Goal: Task Accomplishment & Management: Manage account settings

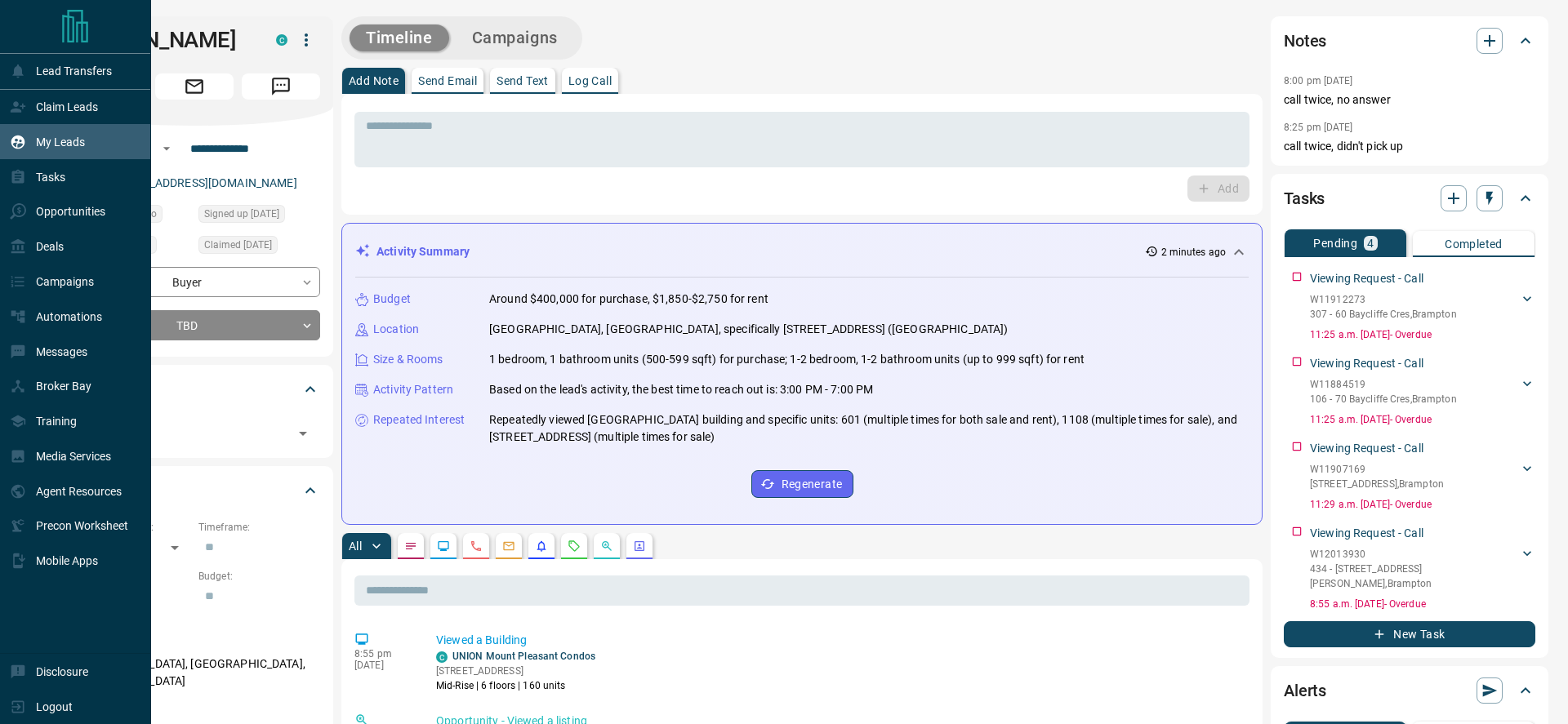
click at [48, 131] on div "My Leads" at bounding box center [47, 141] width 75 height 27
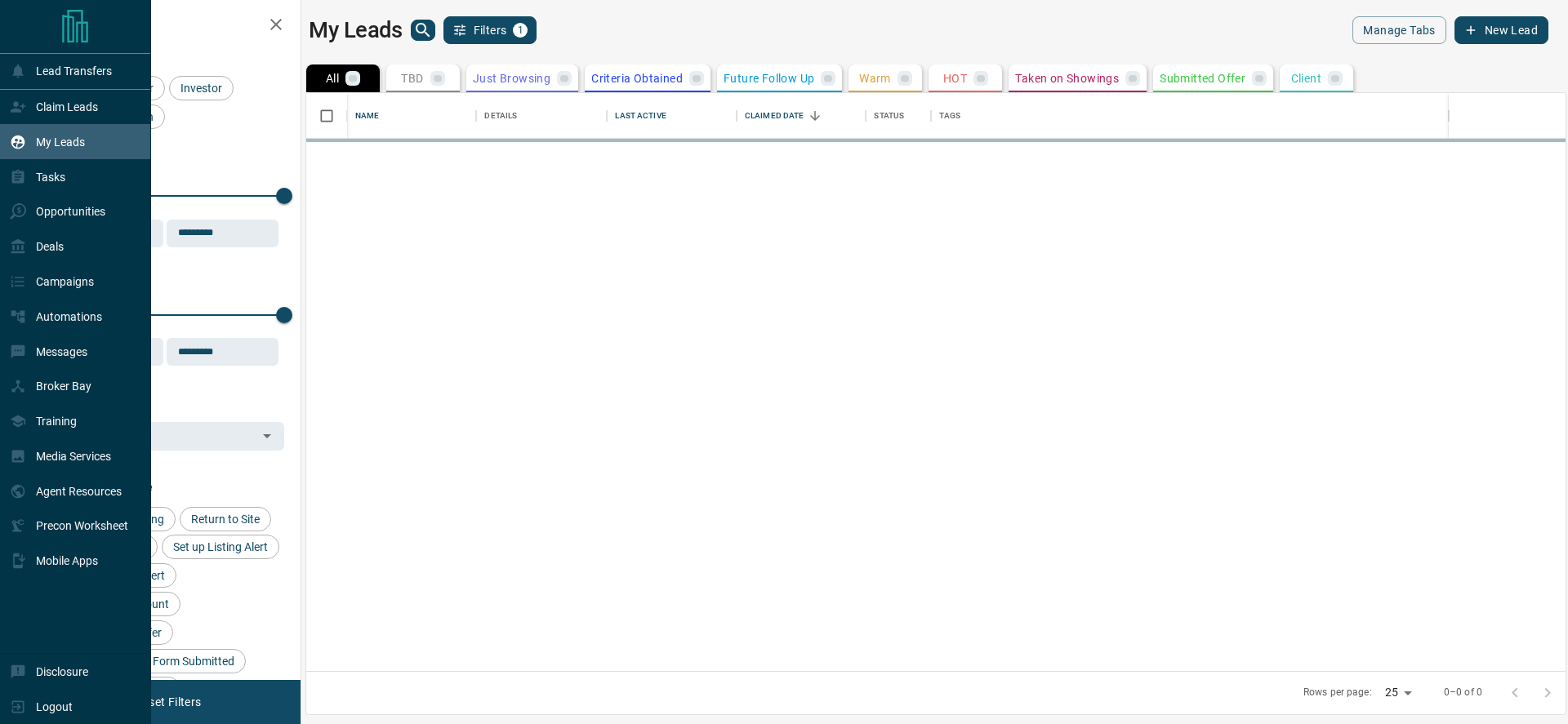
scroll to position [578, 1259]
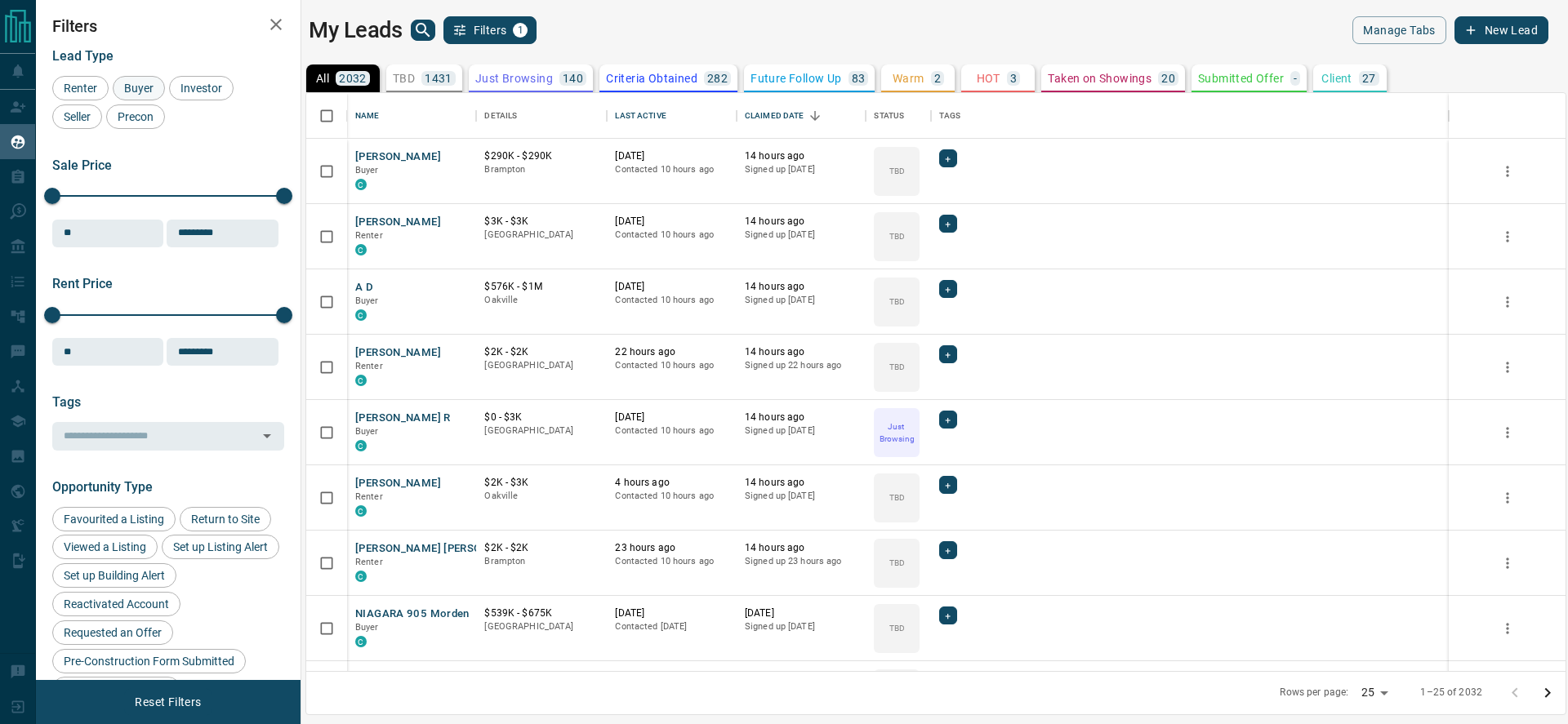
click at [146, 81] on span "Buyer" at bounding box center [138, 88] width 41 height 13
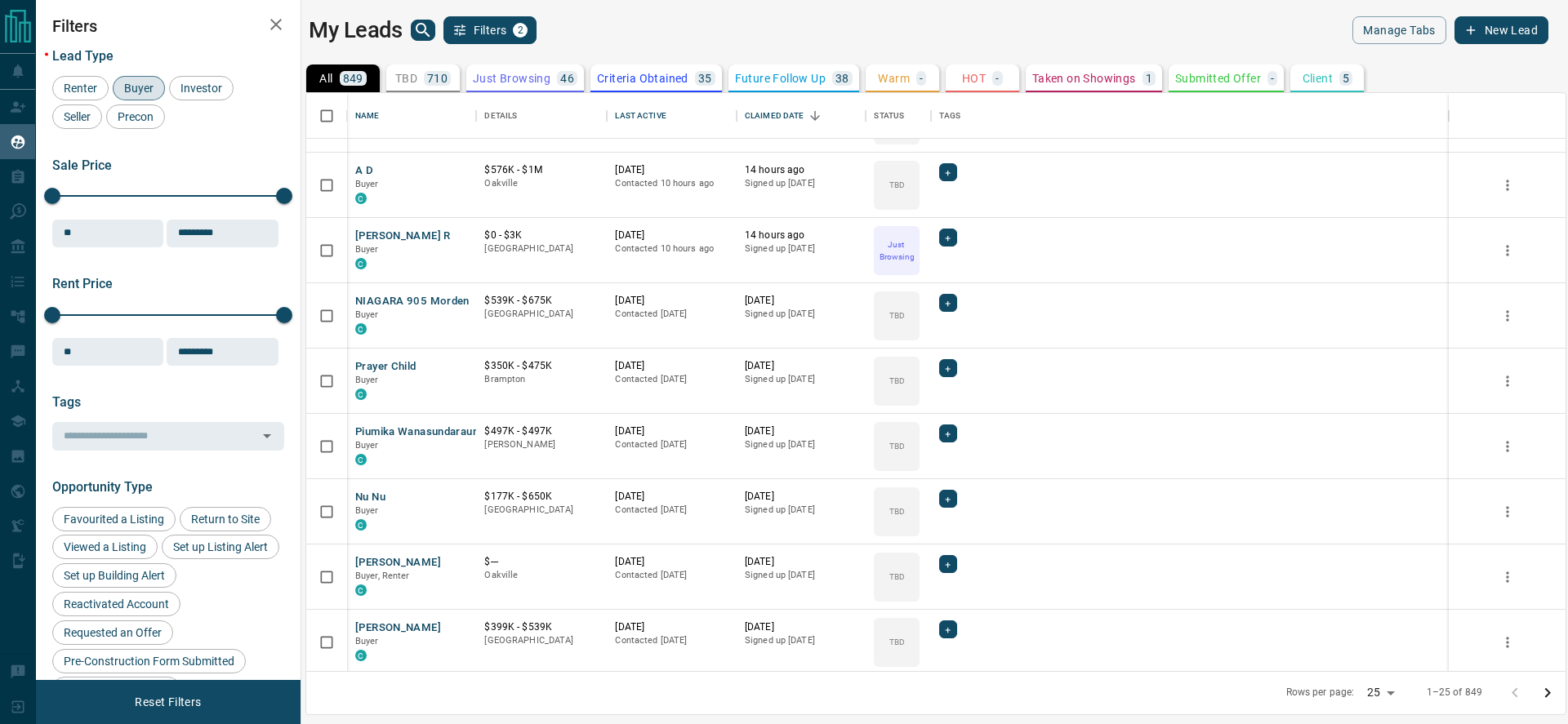
scroll to position [0, 0]
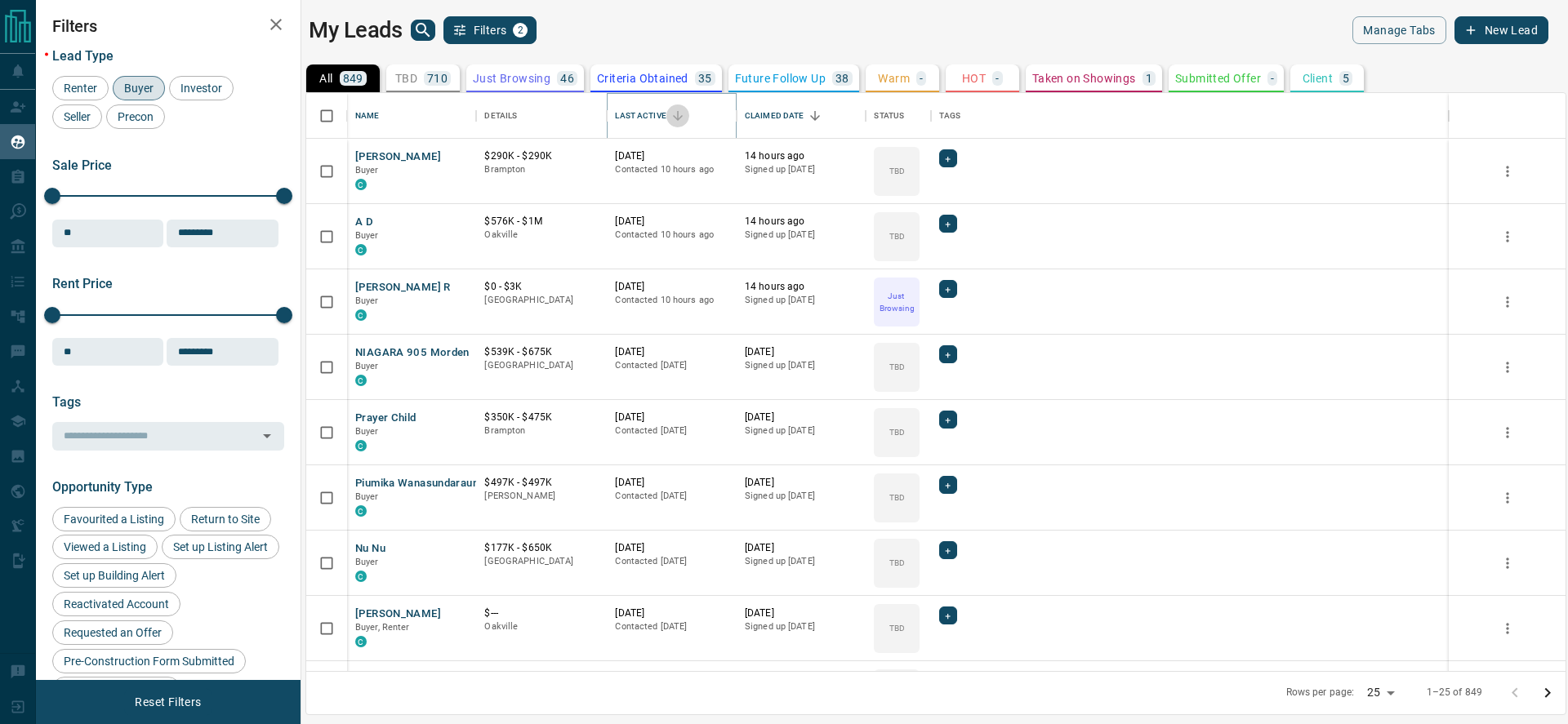
click at [676, 117] on icon "Sort" at bounding box center [678, 116] width 10 height 10
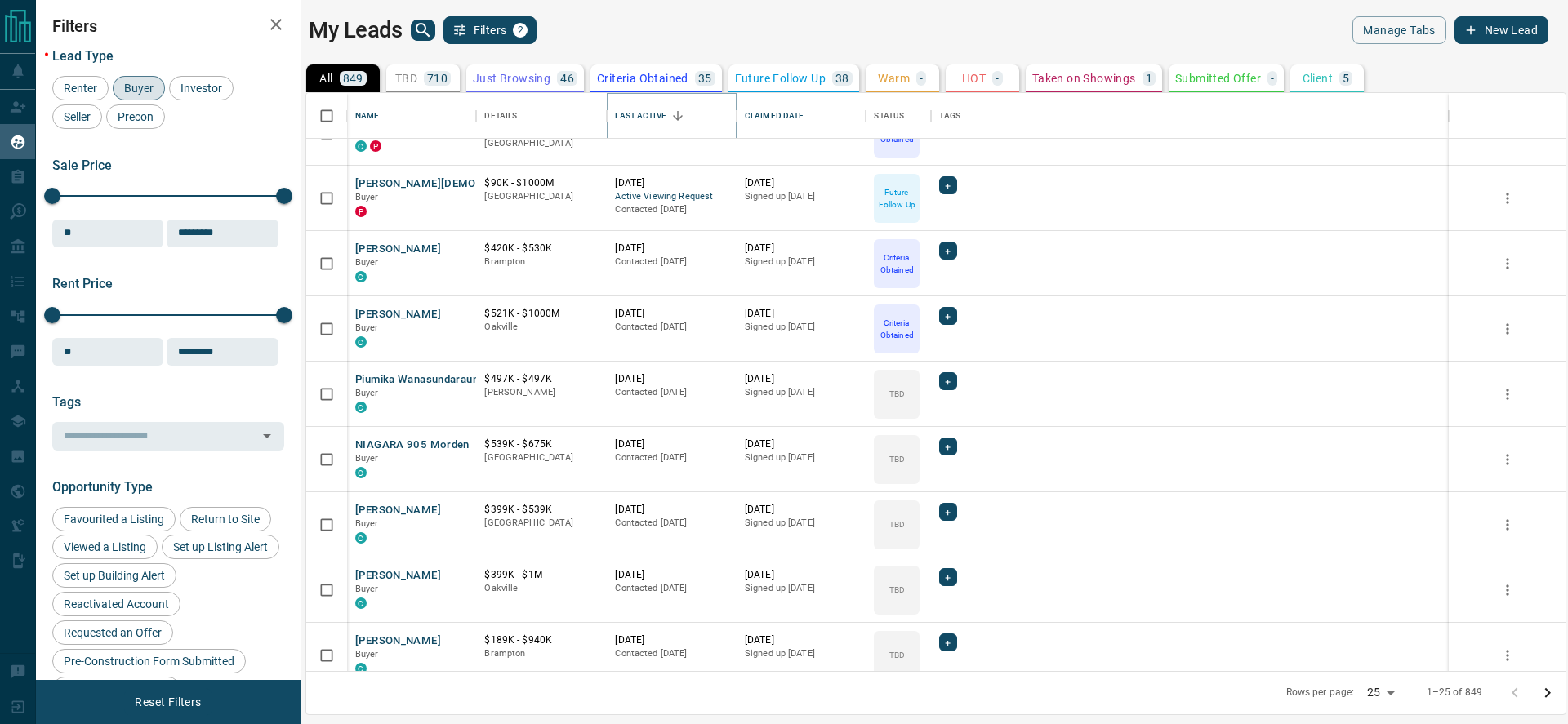
scroll to position [1022, 0]
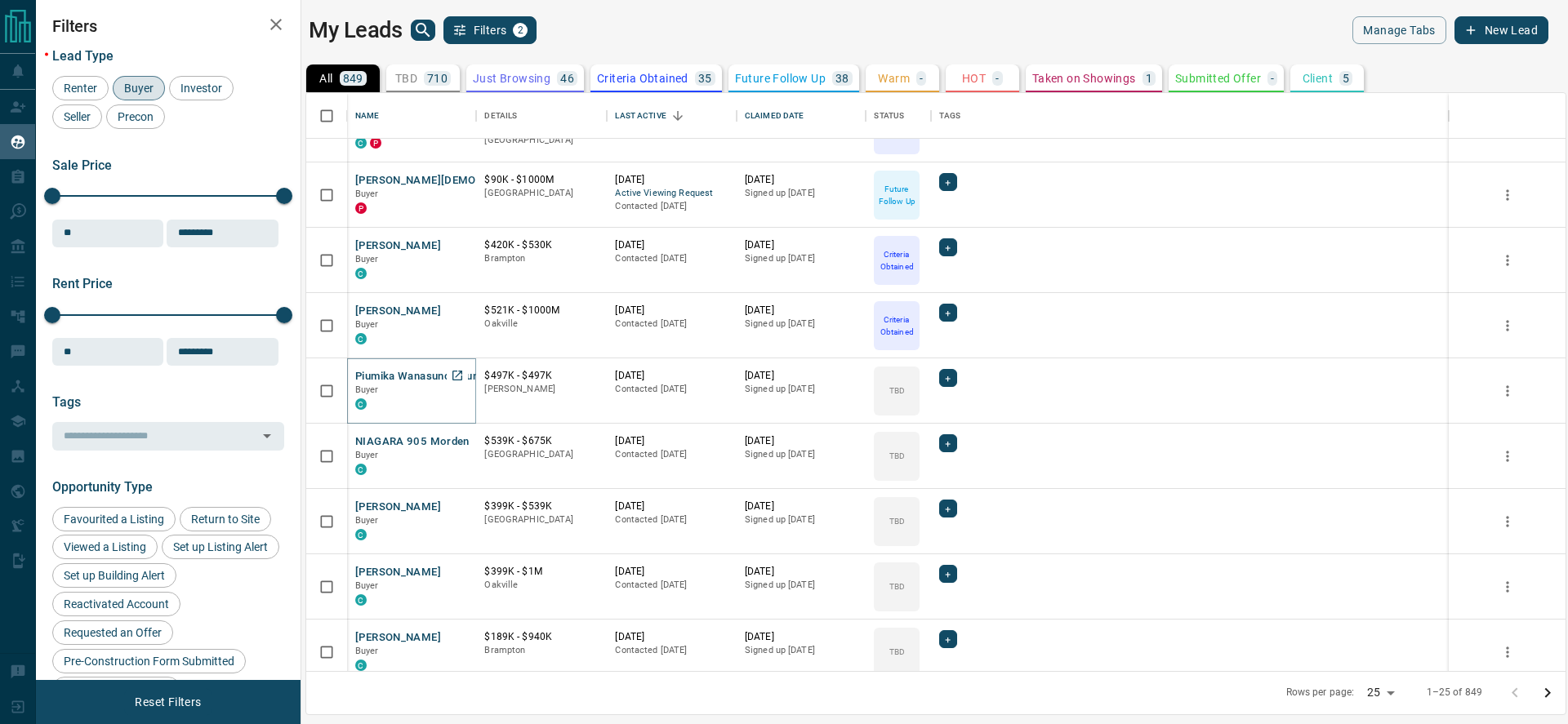
click at [419, 376] on button "Piumika Wanasundaraundara" at bounding box center [428, 377] width 145 height 16
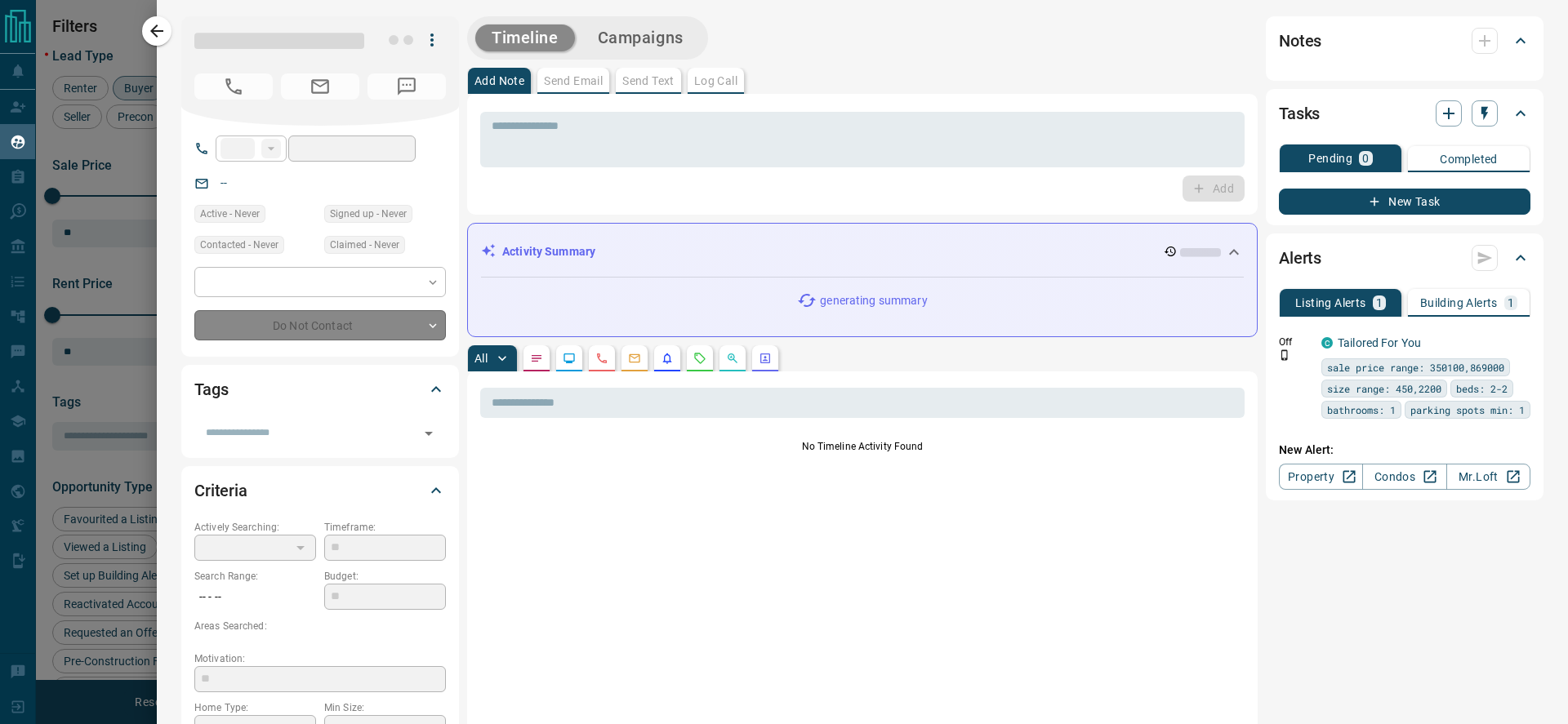
type input "**"
type input "**********"
type input "**"
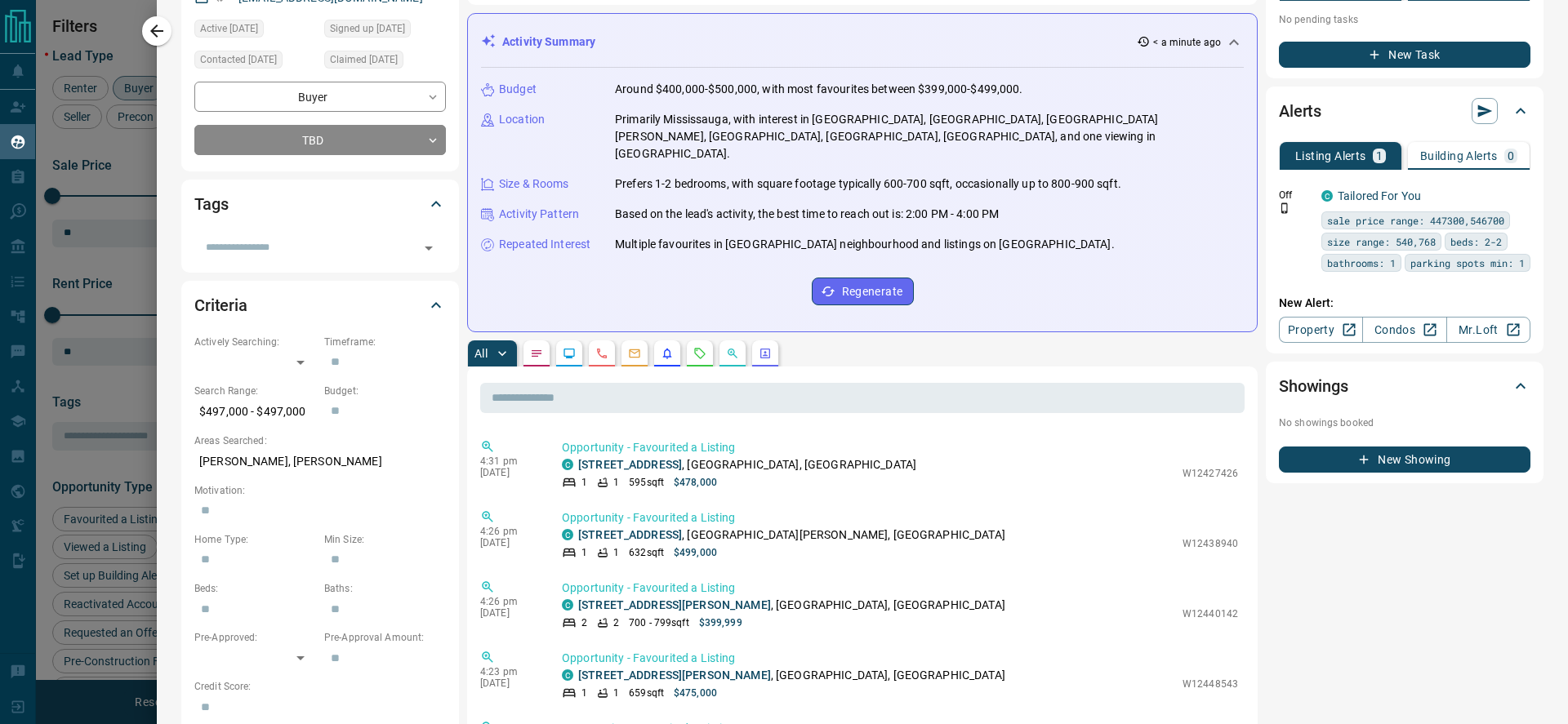
scroll to position [177, 0]
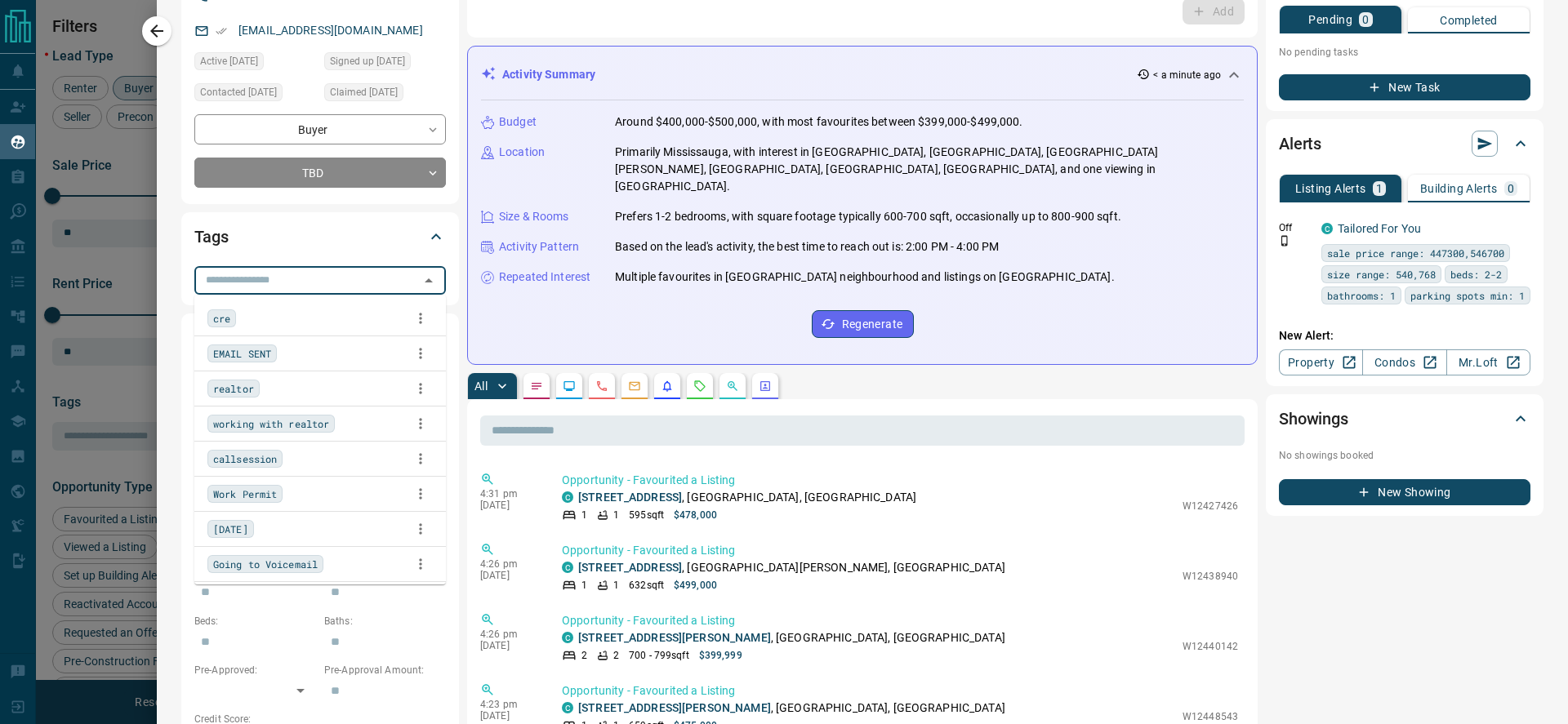
click at [306, 278] on input "text" at bounding box center [306, 280] width 214 height 18
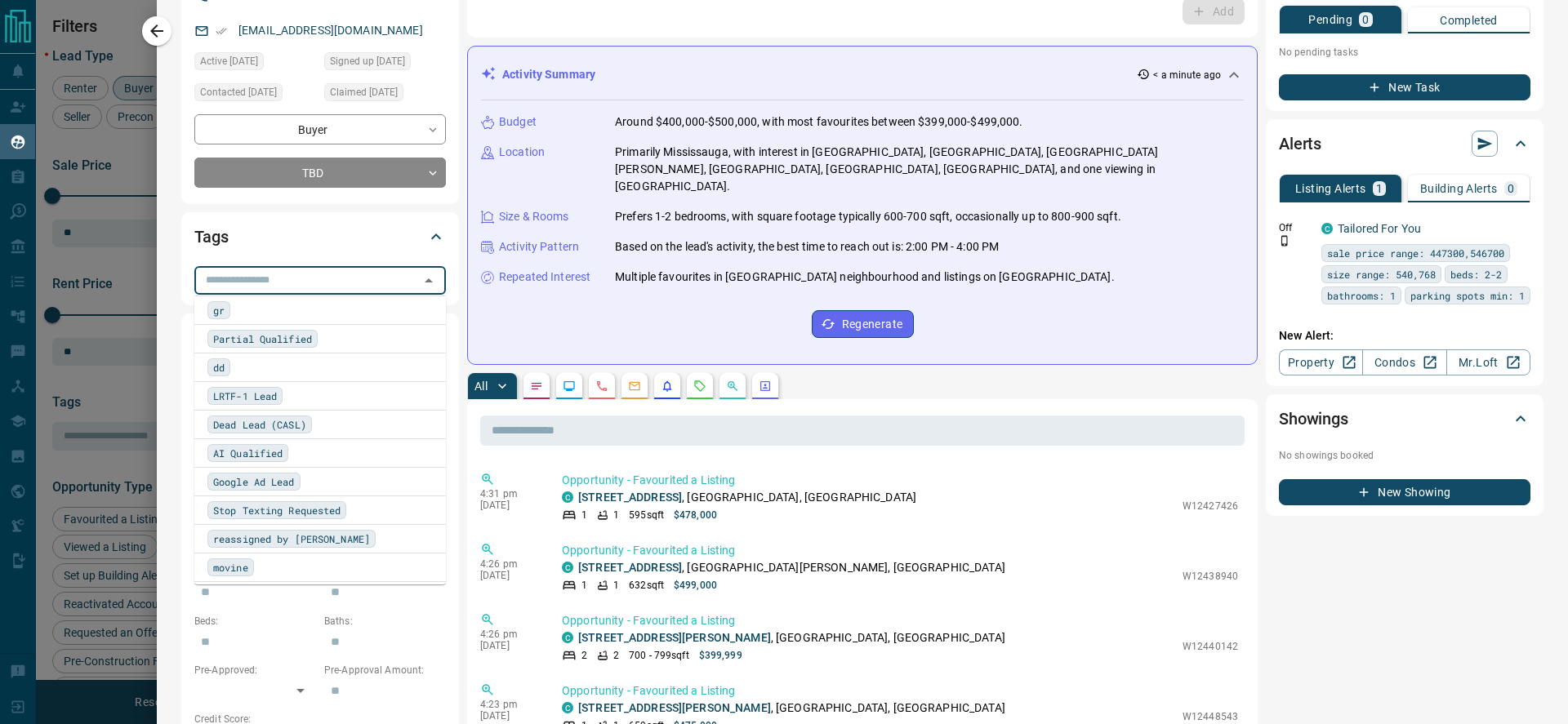
click at [334, 250] on div "Tags" at bounding box center [320, 236] width 251 height 39
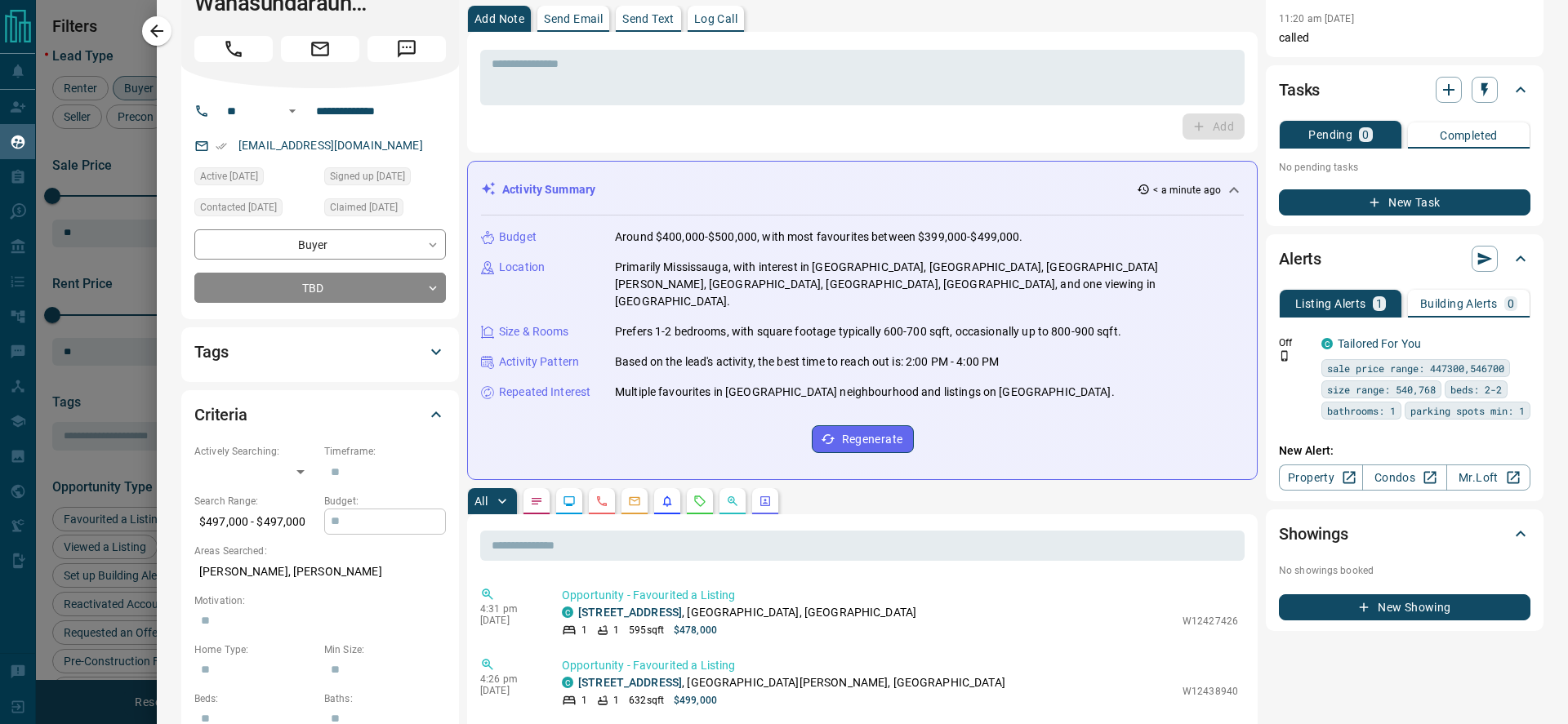
scroll to position [0, 0]
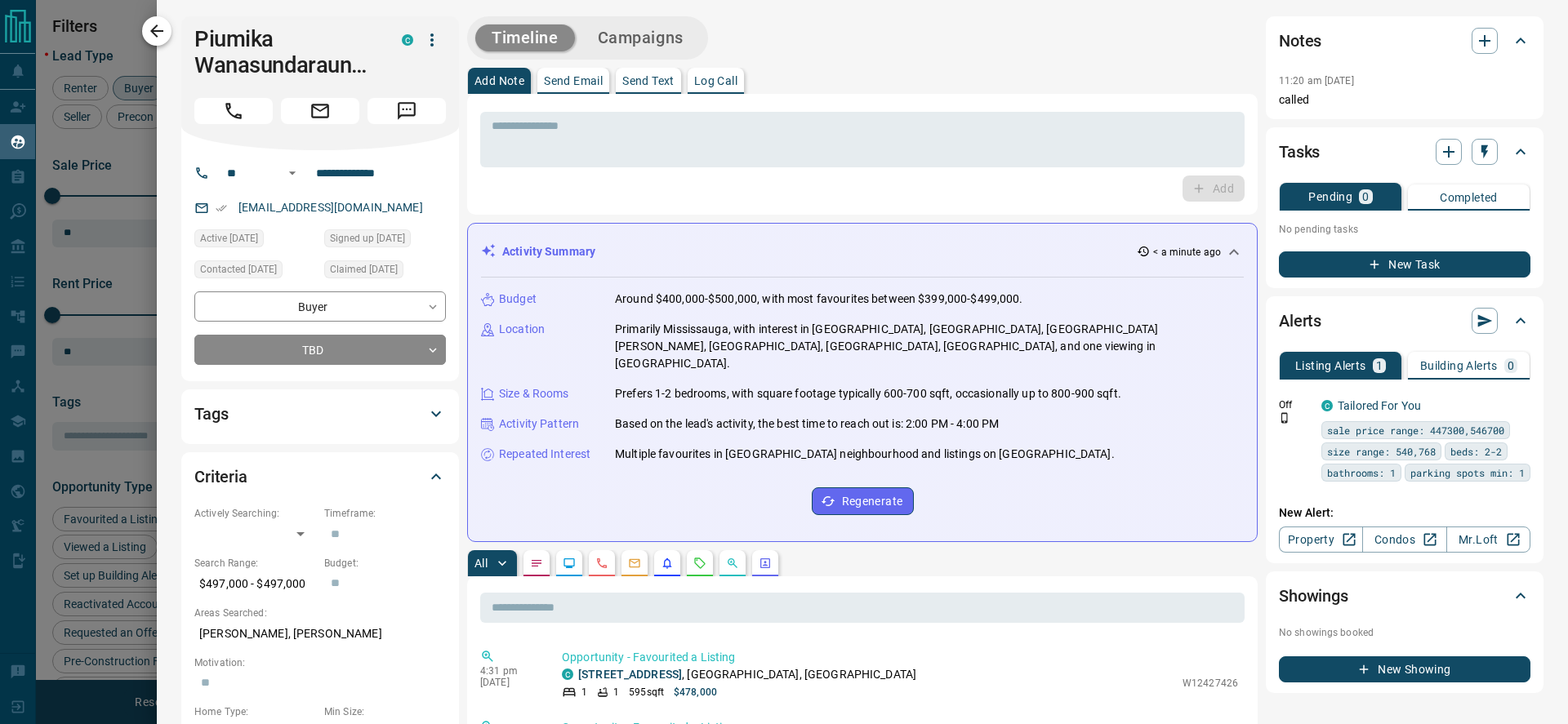
click at [149, 22] on icon "button" at bounding box center [157, 31] width 19 height 19
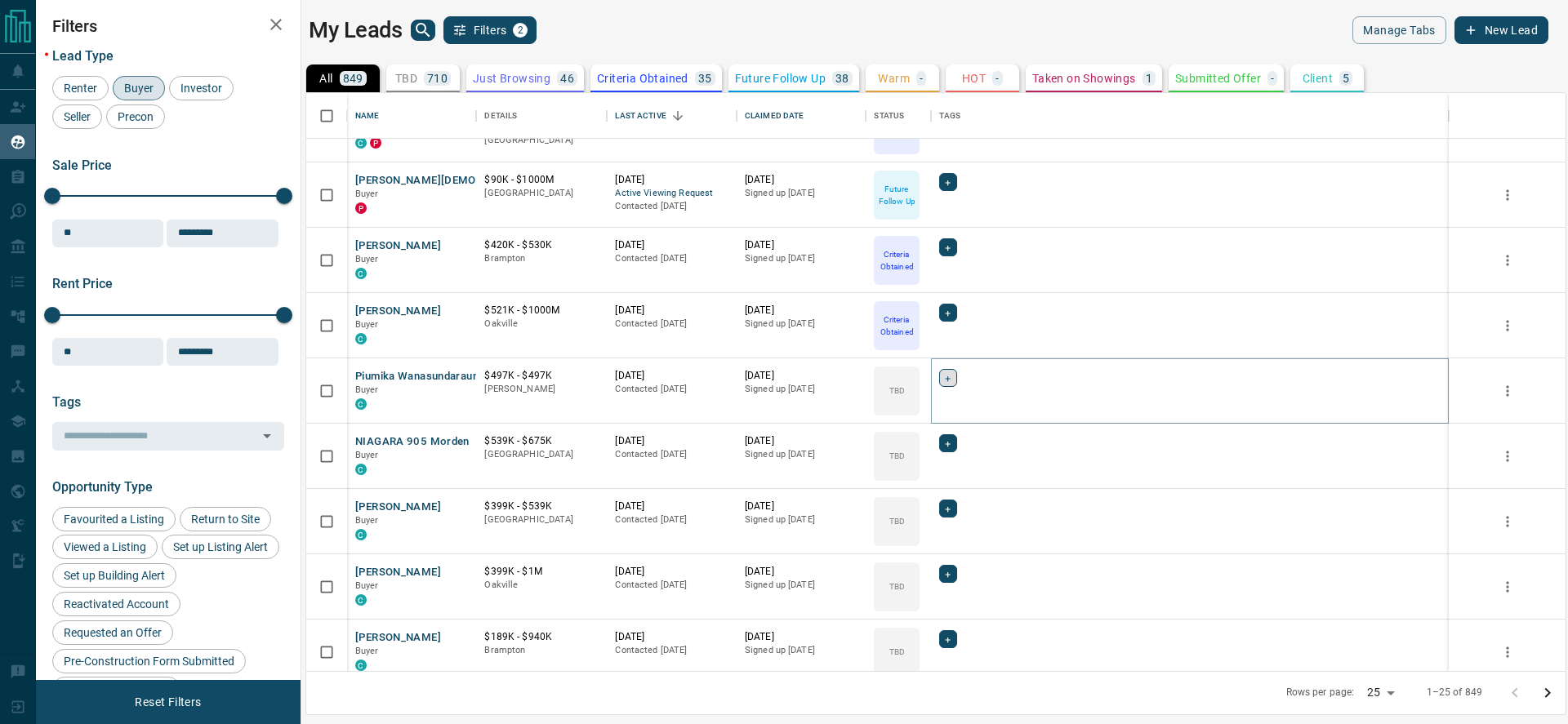
click at [946, 381] on span "+" at bounding box center [947, 378] width 6 height 17
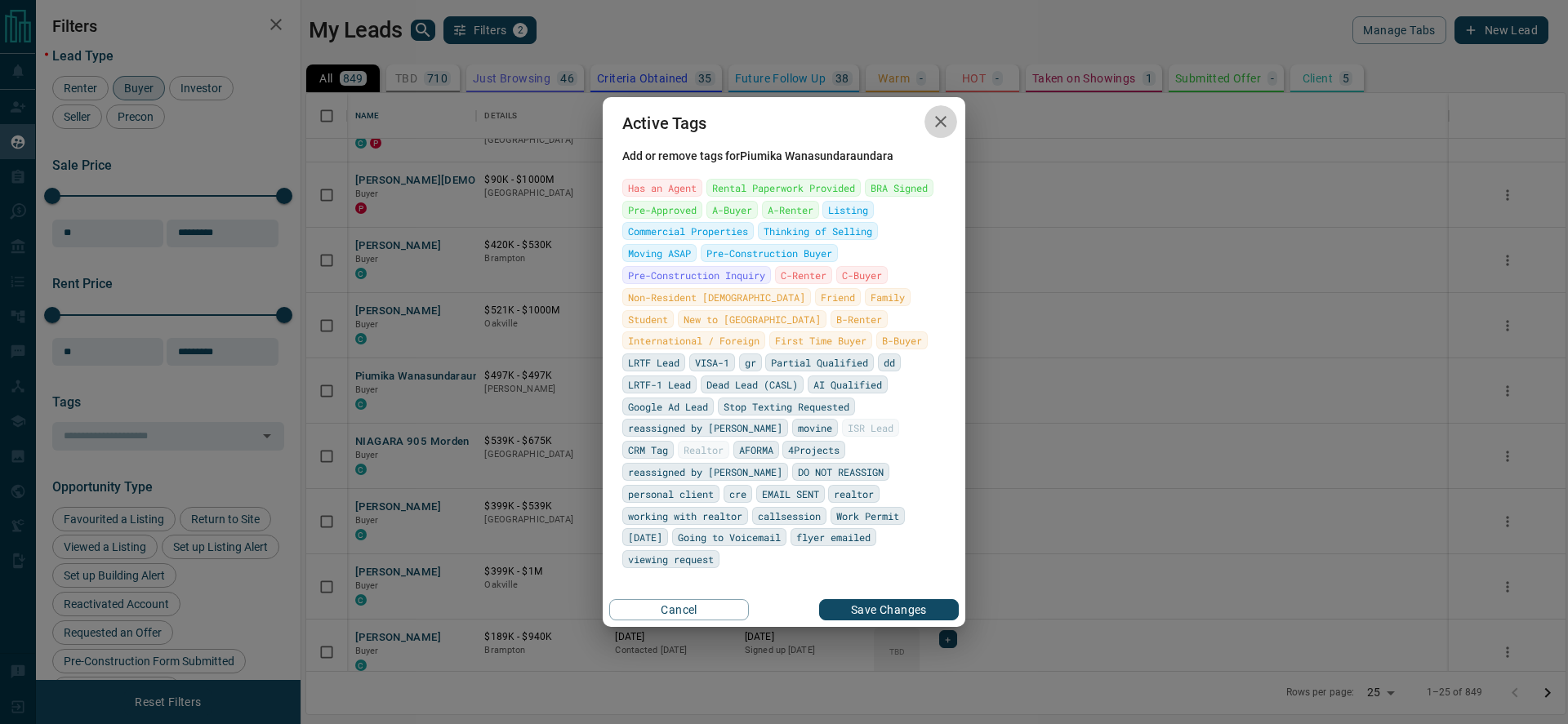
click at [947, 131] on icon "button" at bounding box center [940, 122] width 19 height 19
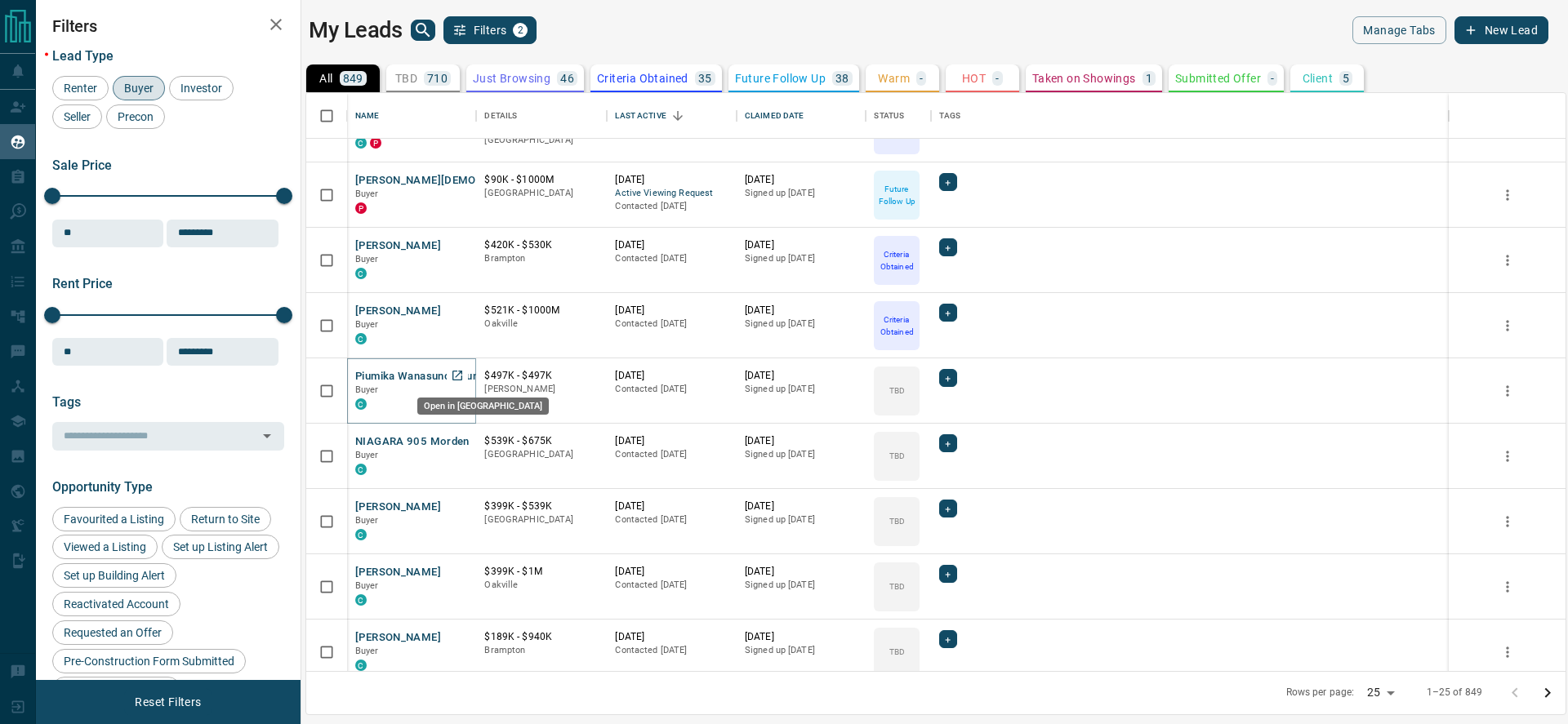
click at [453, 370] on icon "Open in New Tab" at bounding box center [457, 375] width 10 height 10
click at [1064, 377] on div "+" at bounding box center [1056, 378] width 18 height 18
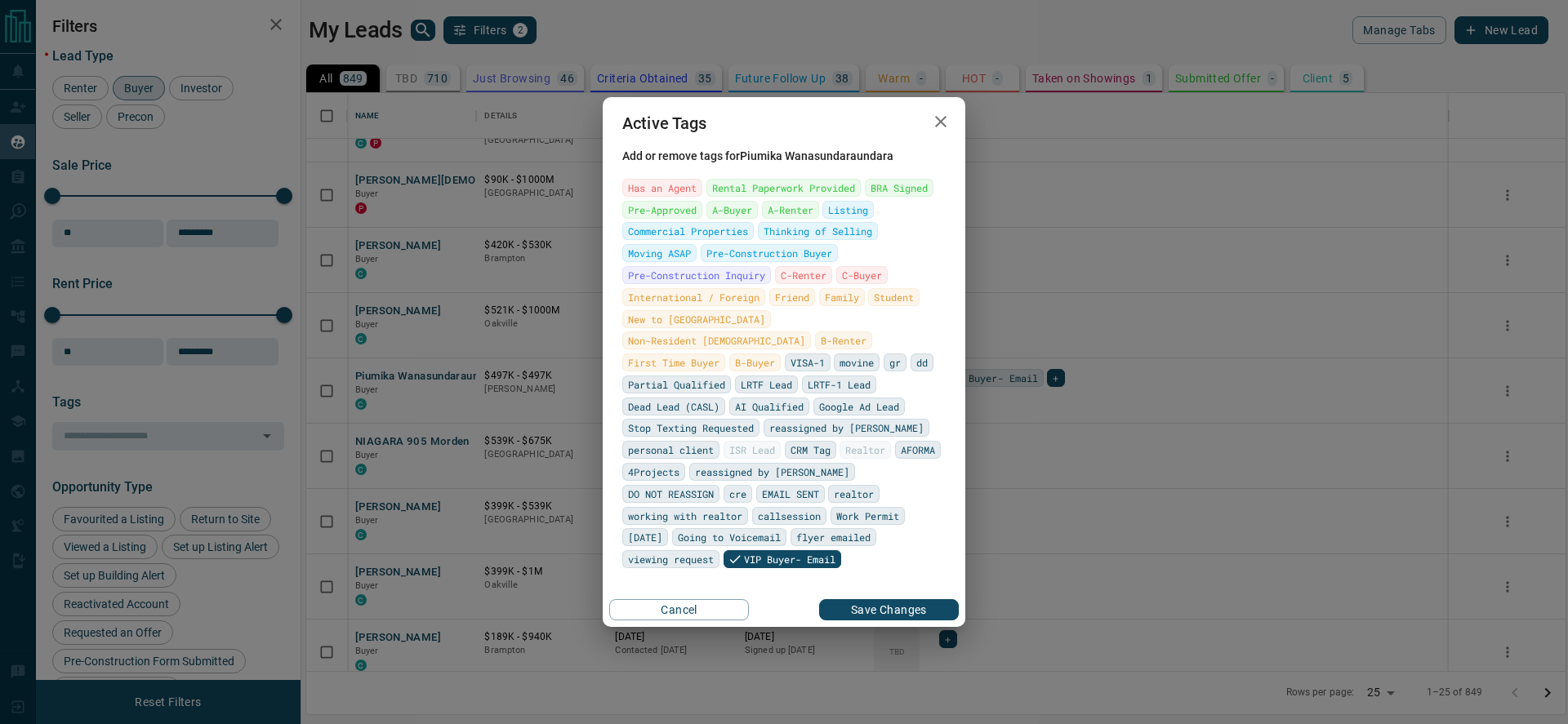
click at [940, 130] on icon "button" at bounding box center [940, 122] width 19 height 19
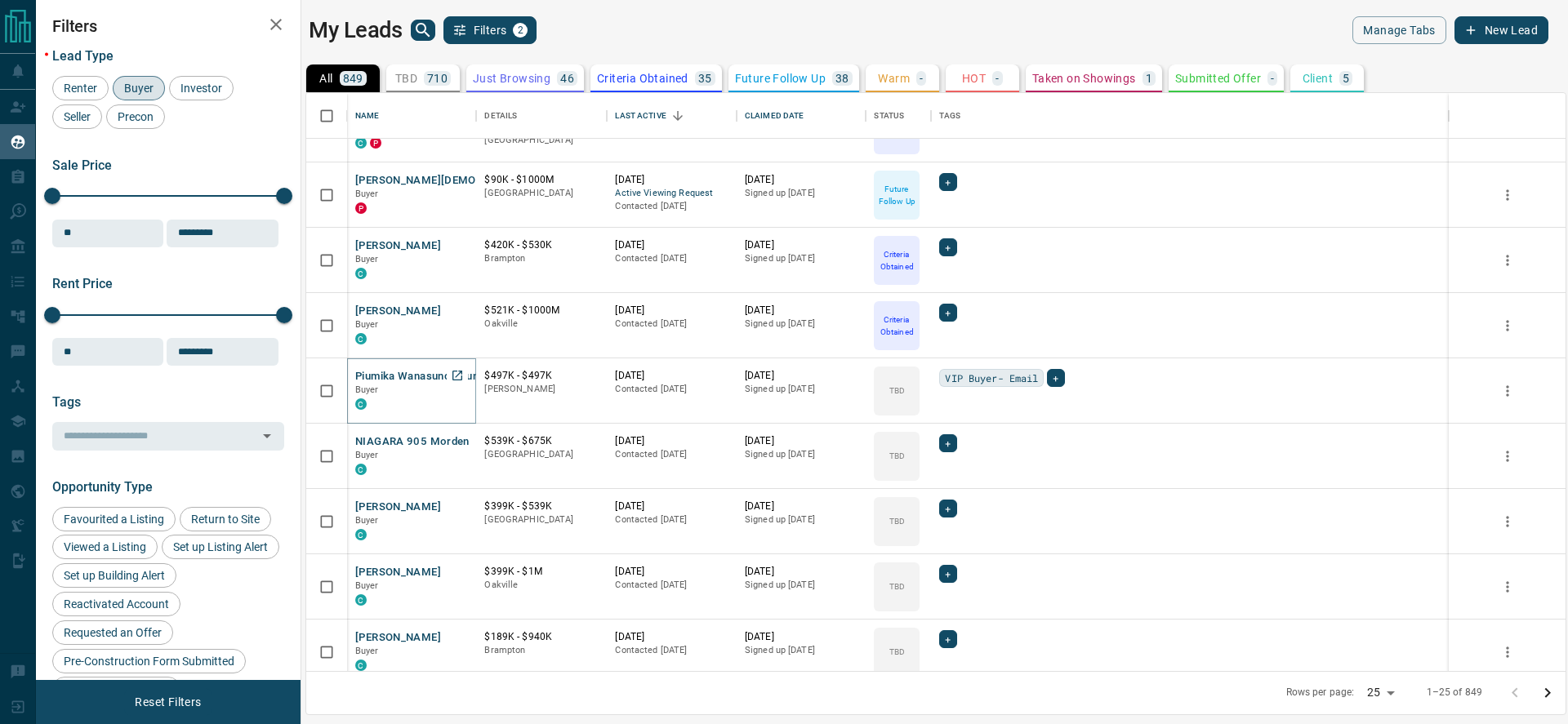
click at [432, 373] on button "Piumika Wanasundaraundara" at bounding box center [428, 377] width 145 height 16
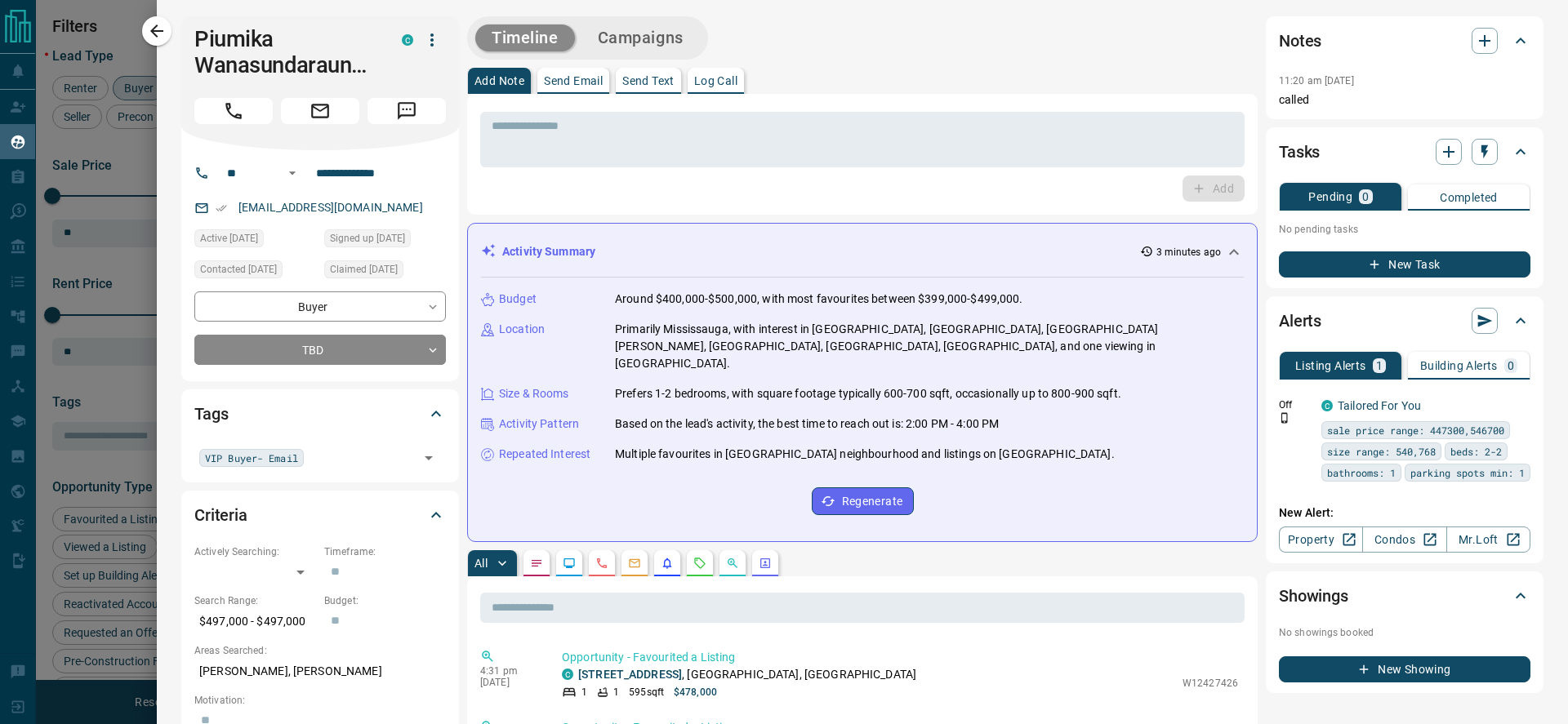
click at [322, 426] on div "Tags" at bounding box center [310, 414] width 232 height 26
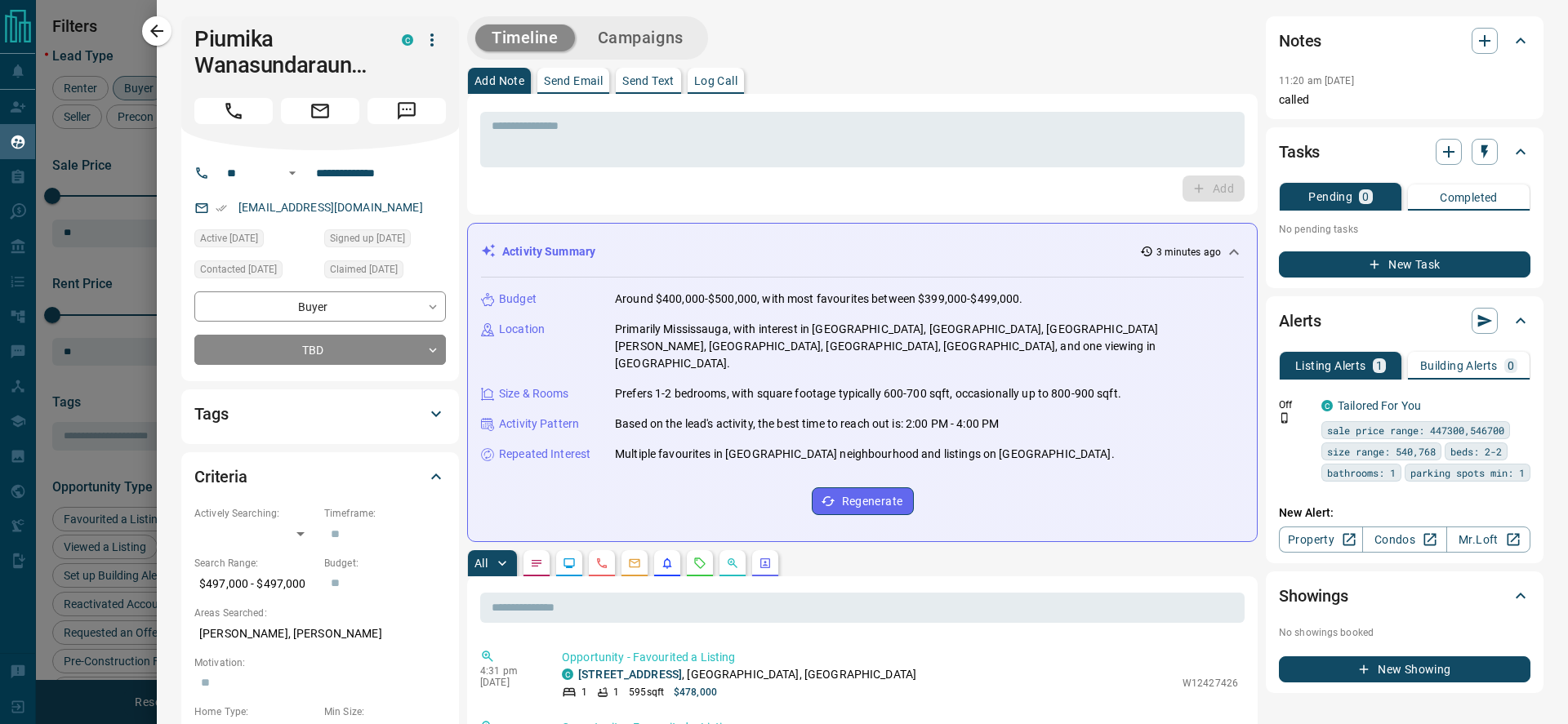
click at [439, 418] on icon at bounding box center [436, 414] width 19 height 19
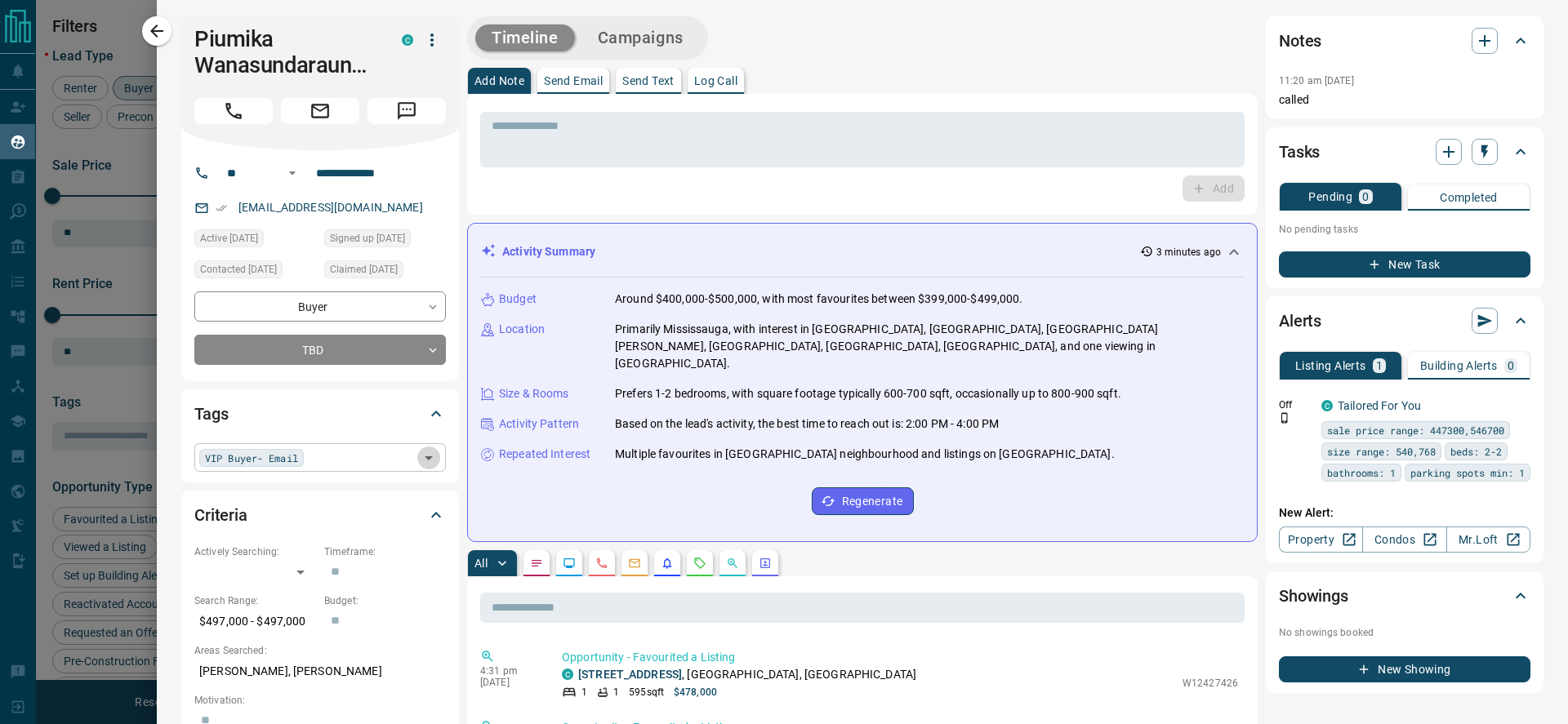
click at [429, 457] on icon "Open" at bounding box center [428, 458] width 8 height 4
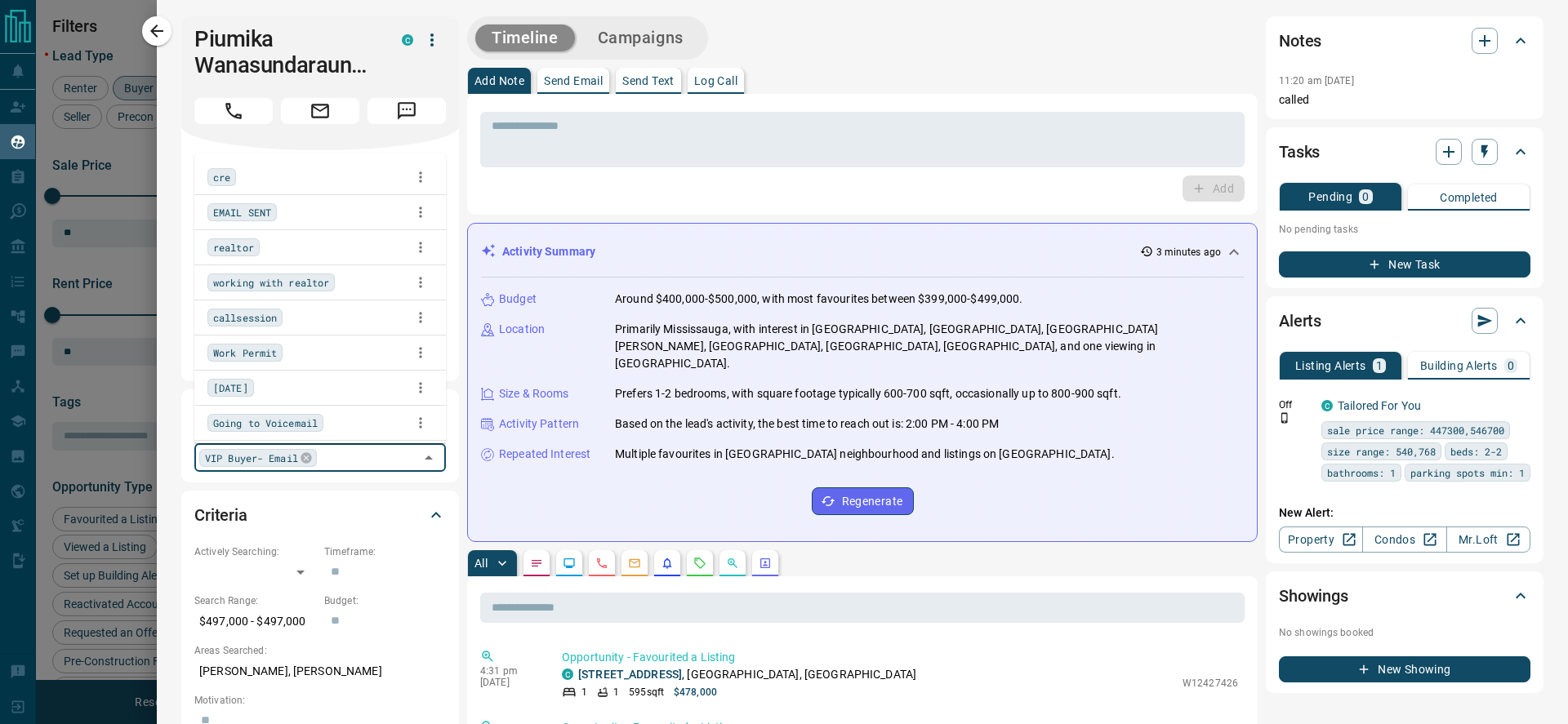
scroll to position [102, 0]
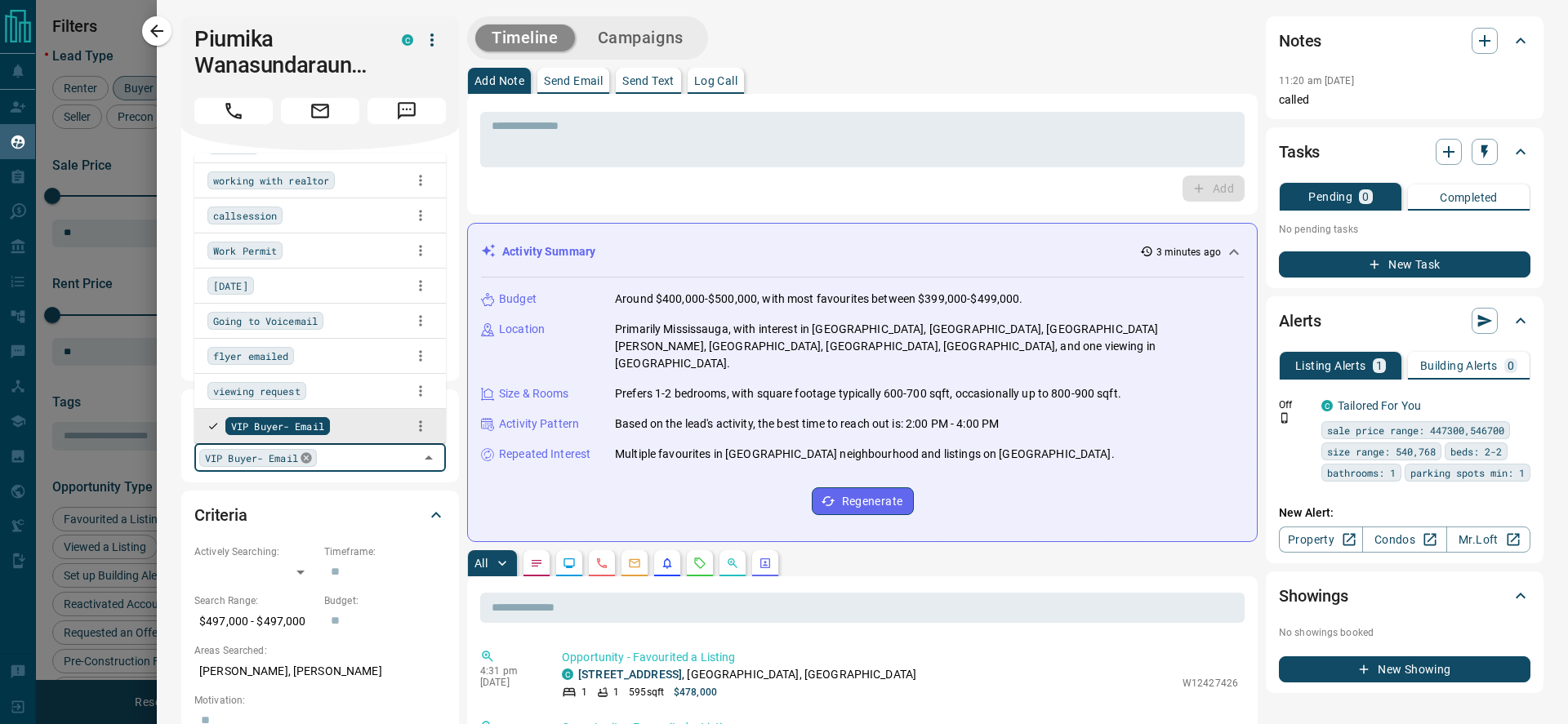
click at [308, 460] on icon at bounding box center [306, 458] width 11 height 11
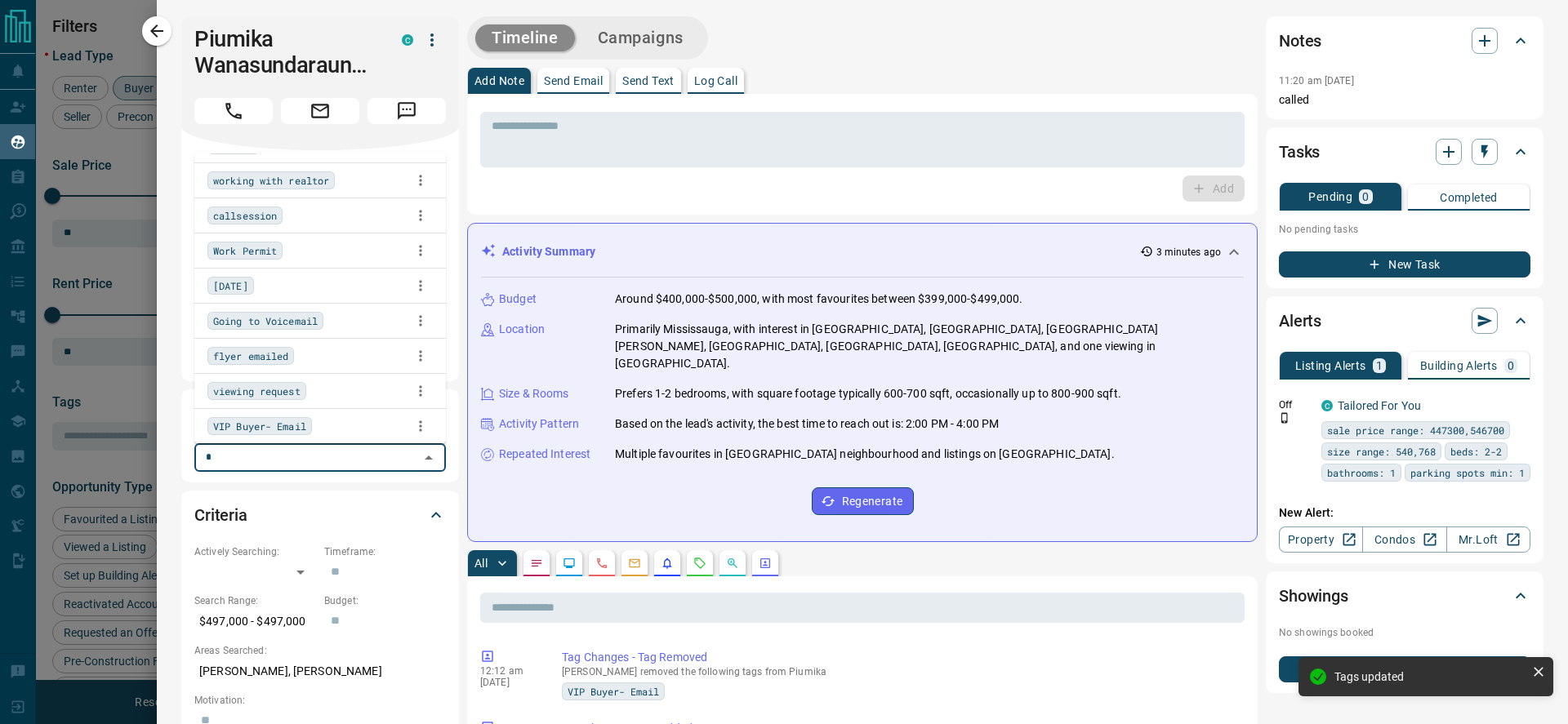
scroll to position [0, 0]
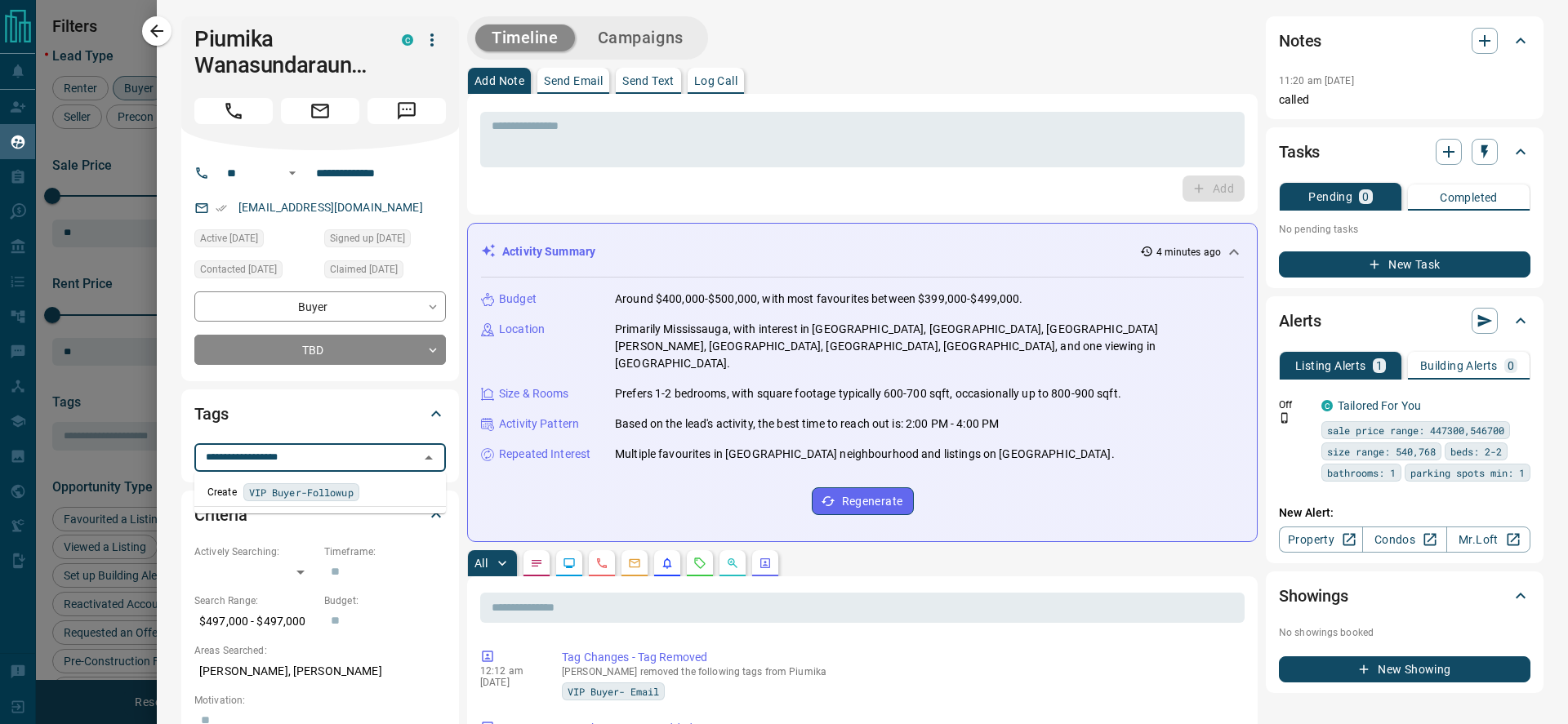
click at [281, 461] on input "**********" at bounding box center [306, 457] width 214 height 18
type input "**********"
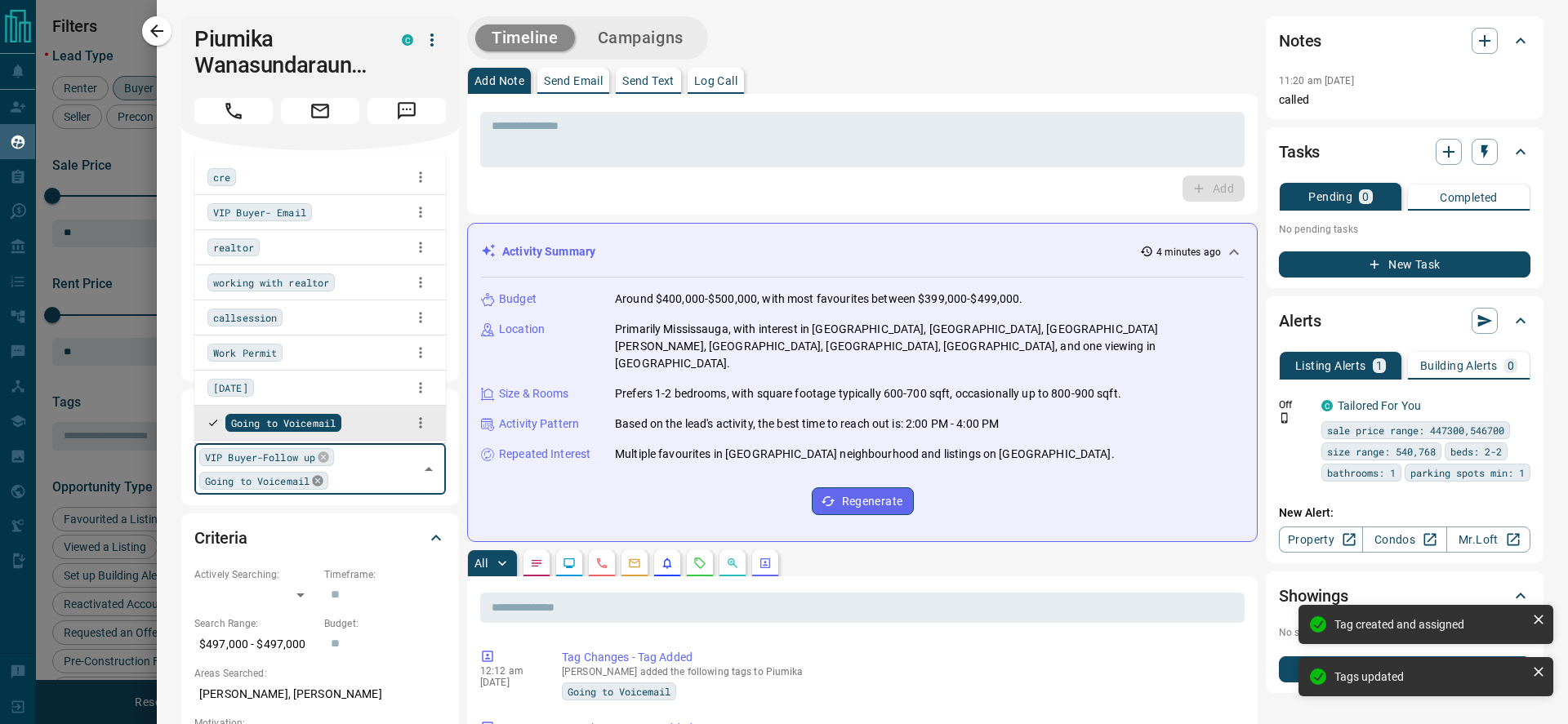
click at [322, 478] on icon at bounding box center [317, 481] width 11 height 11
click at [158, 35] on icon "button" at bounding box center [157, 31] width 19 height 19
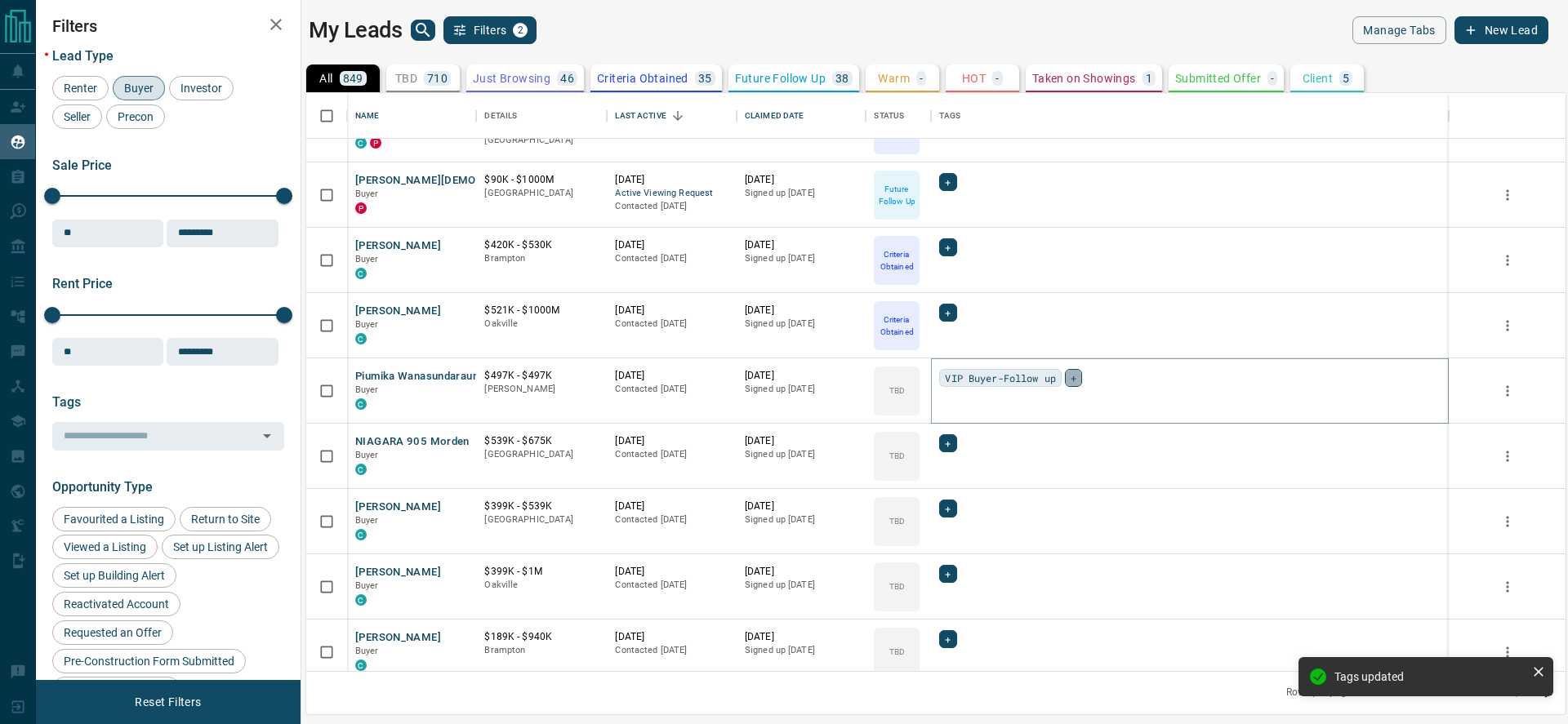
click at [1081, 379] on div "+" at bounding box center [1073, 378] width 18 height 18
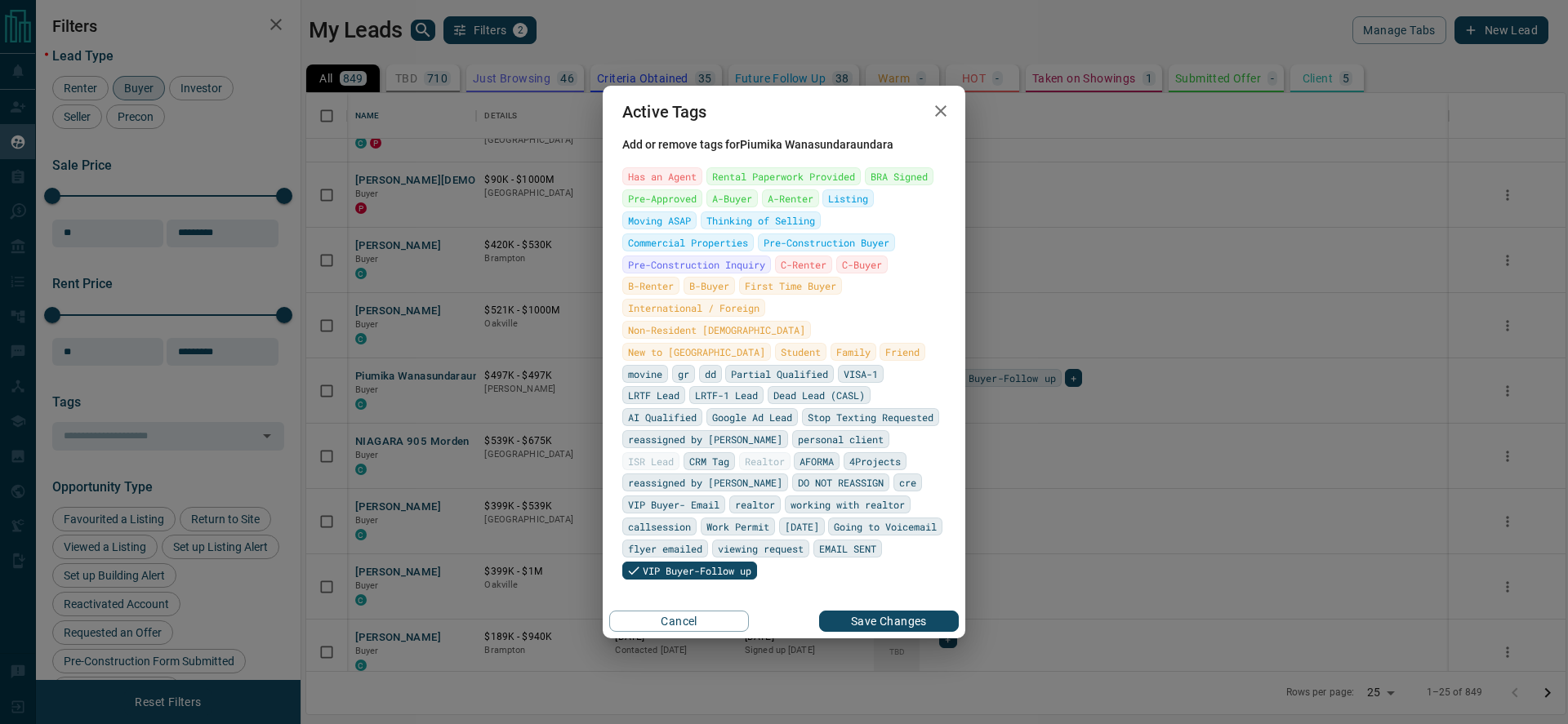
click at [758, 588] on div "Active Tags Add or remove tags for Piumika Wanasundaraundara Has an Agent Renta…" at bounding box center [784, 362] width 362 height 552
click at [866, 611] on button "Save Changes" at bounding box center [889, 622] width 140 height 21
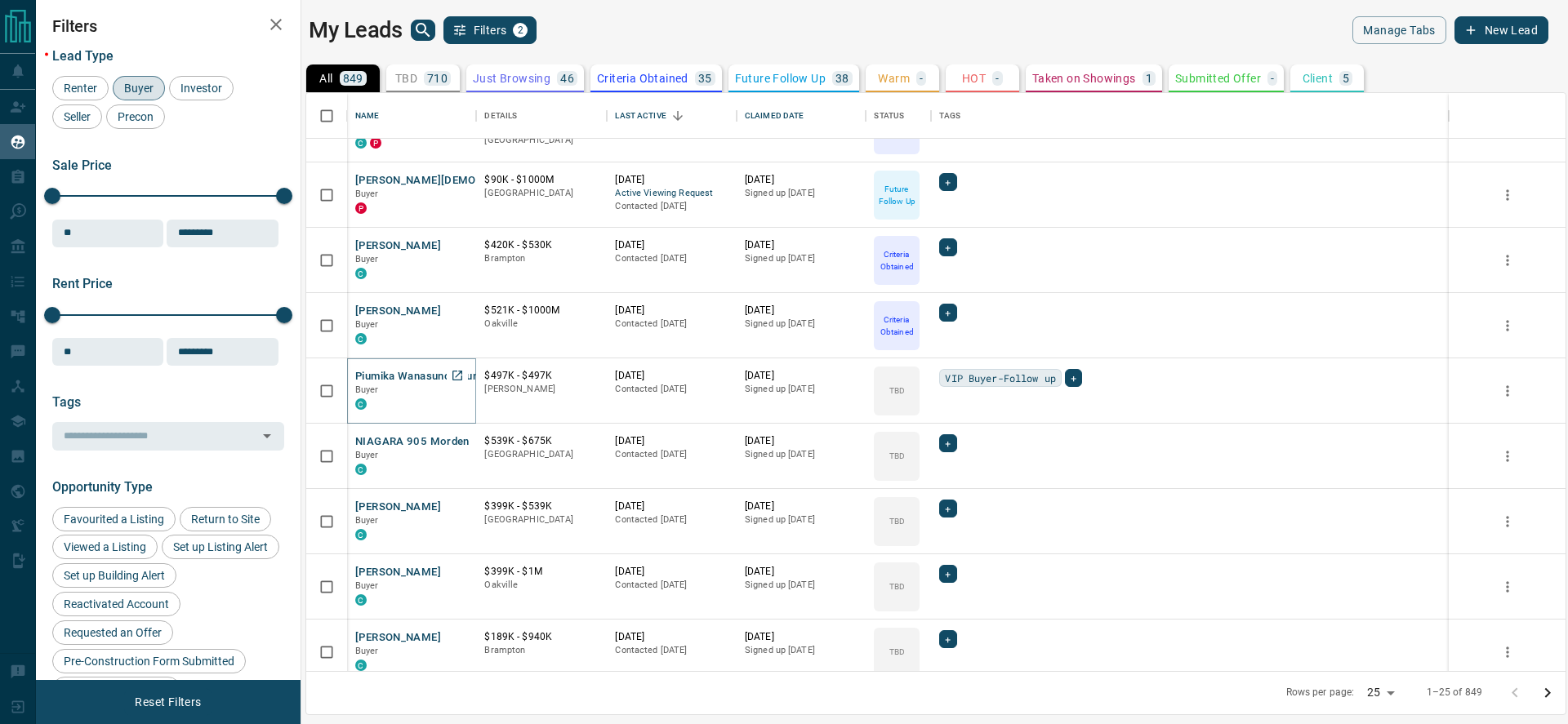
click at [444, 374] on button "Piumika Wanasundaraundara" at bounding box center [428, 377] width 145 height 16
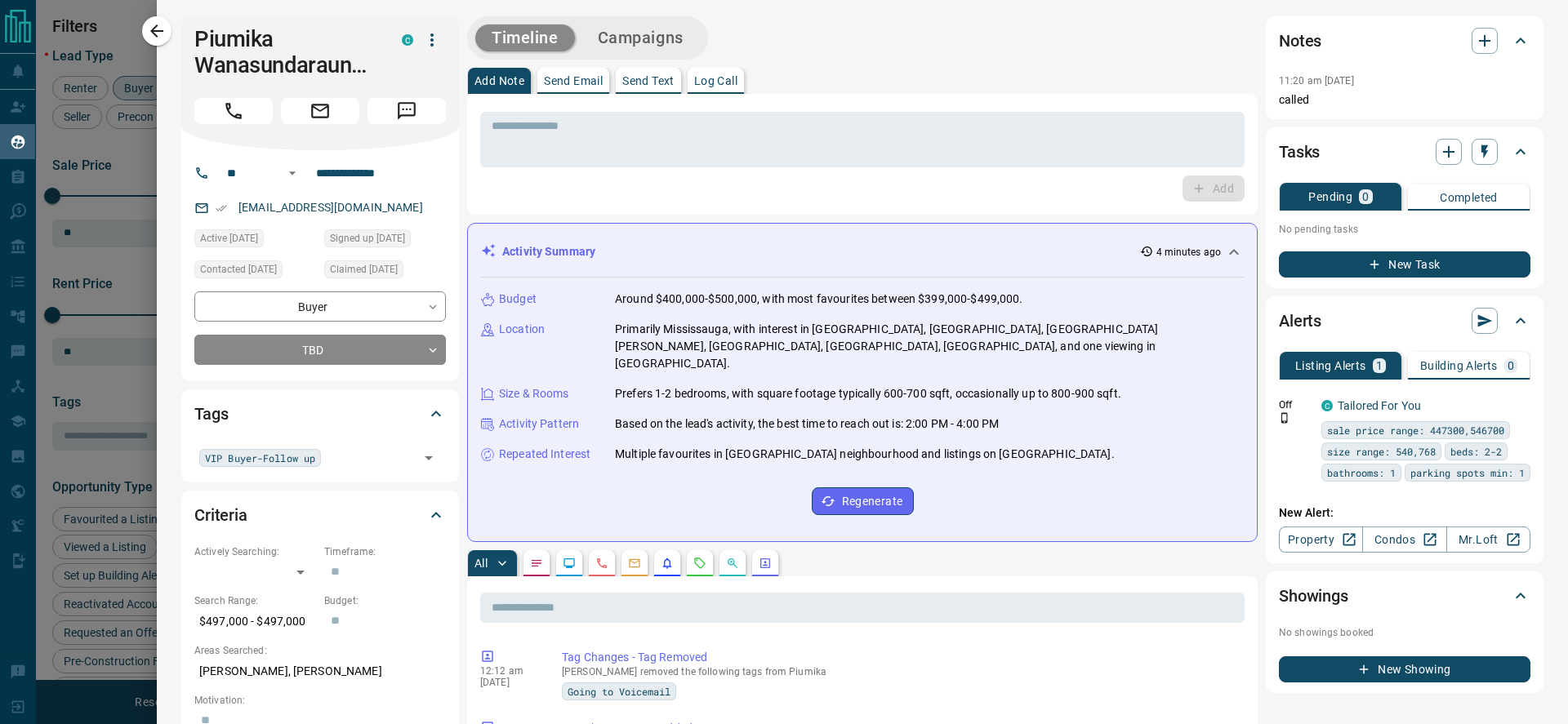
click at [354, 416] on div "Tags" at bounding box center [310, 414] width 232 height 26
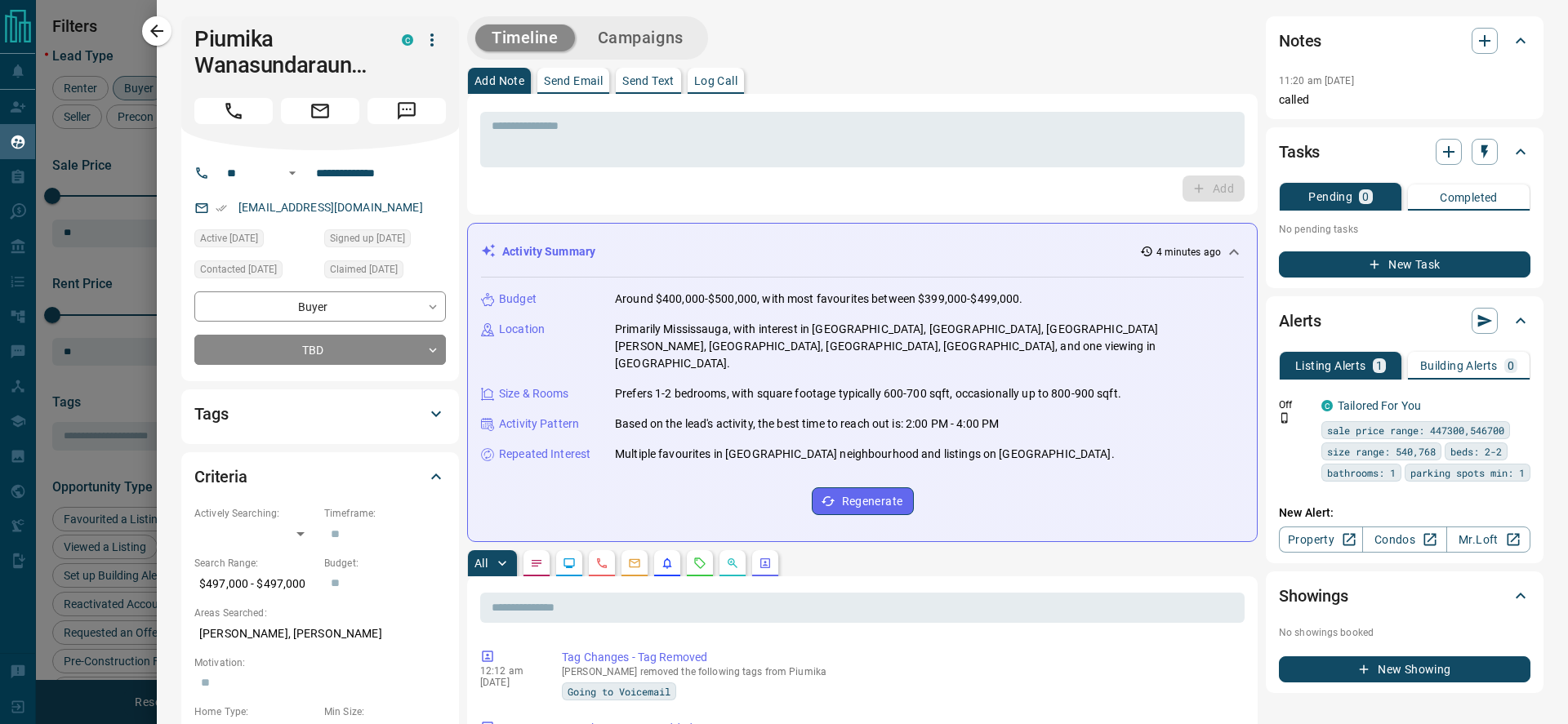
click at [437, 409] on icon at bounding box center [436, 414] width 19 height 19
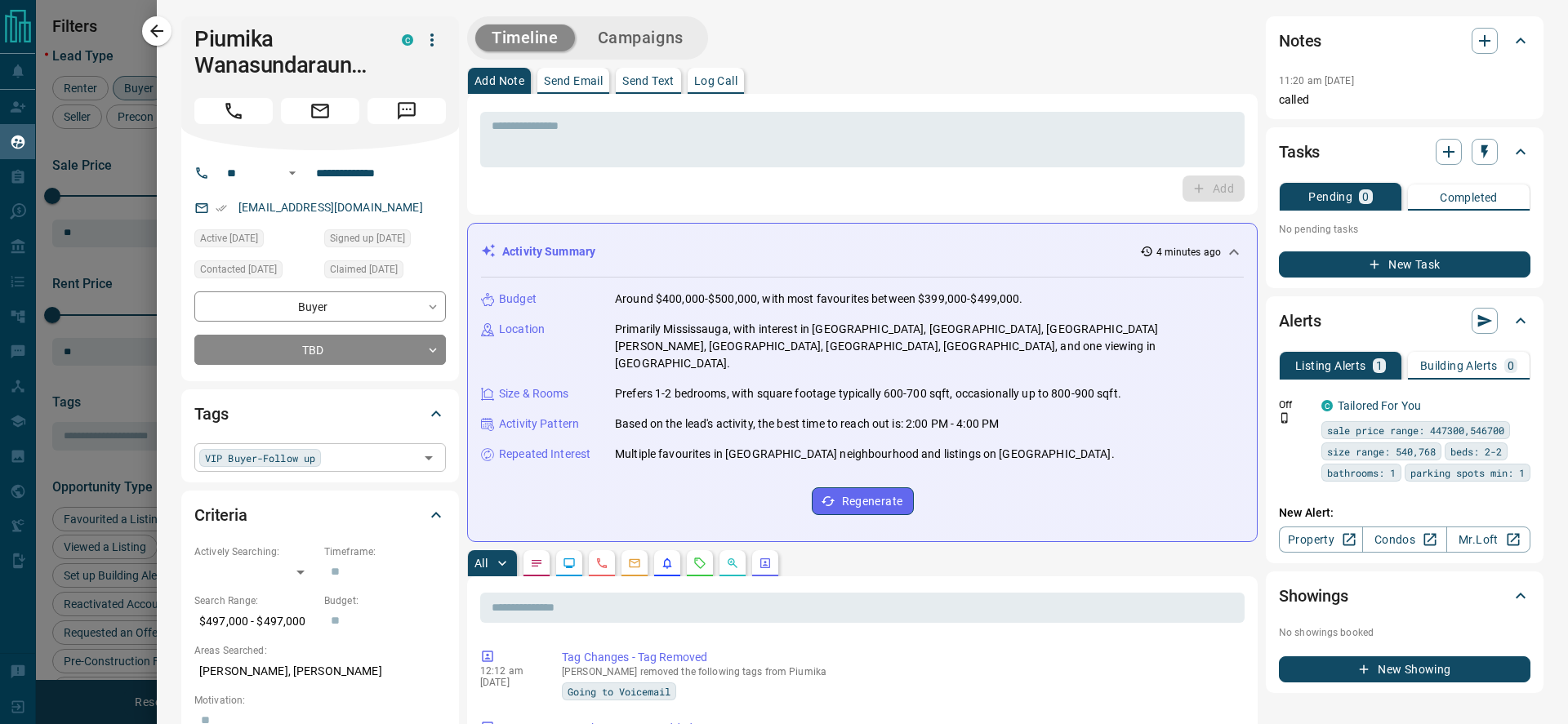
click at [428, 455] on icon "Open" at bounding box center [429, 458] width 19 height 19
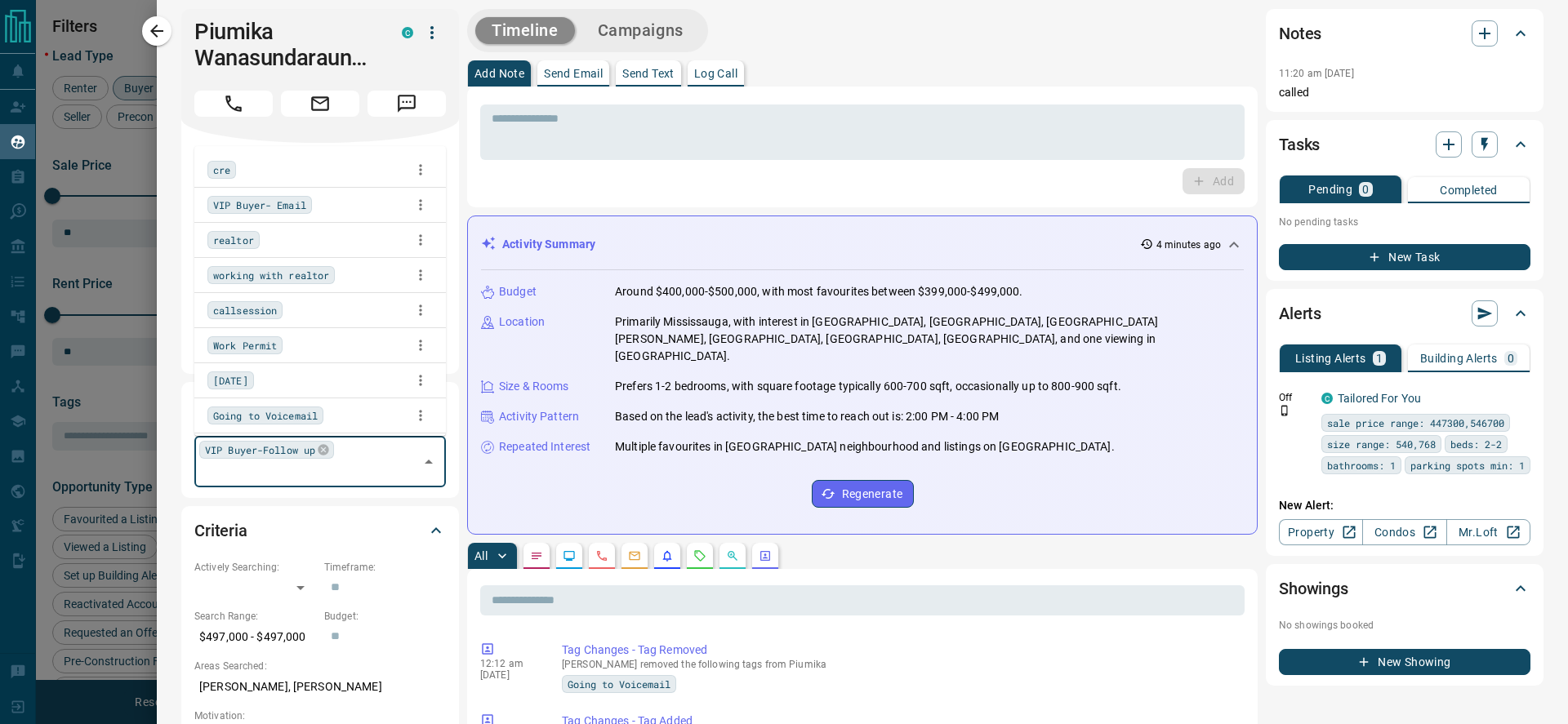
click at [269, 201] on span "VIP Buyer- Email" at bounding box center [259, 205] width 93 height 17
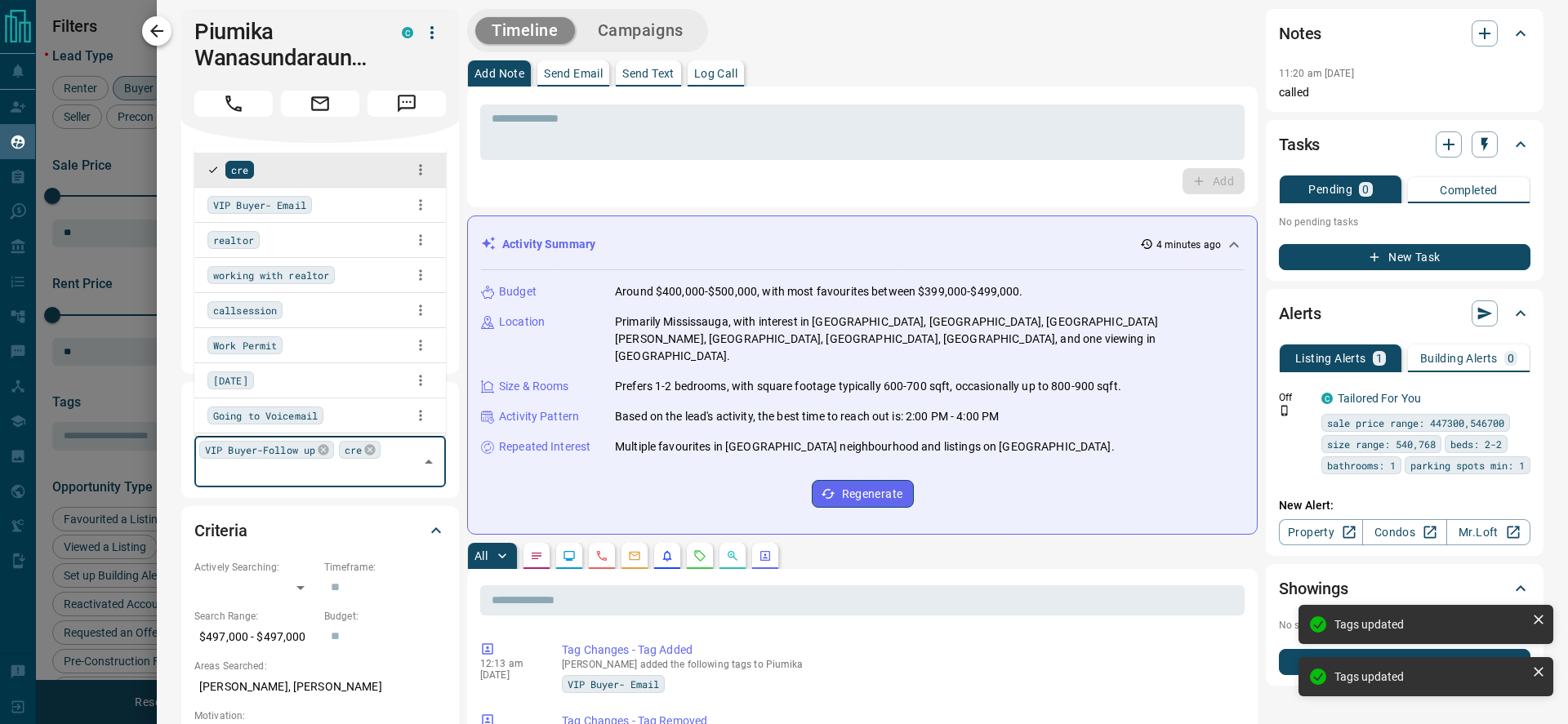
click at [152, 19] on button "button" at bounding box center [157, 32] width 30 height 30
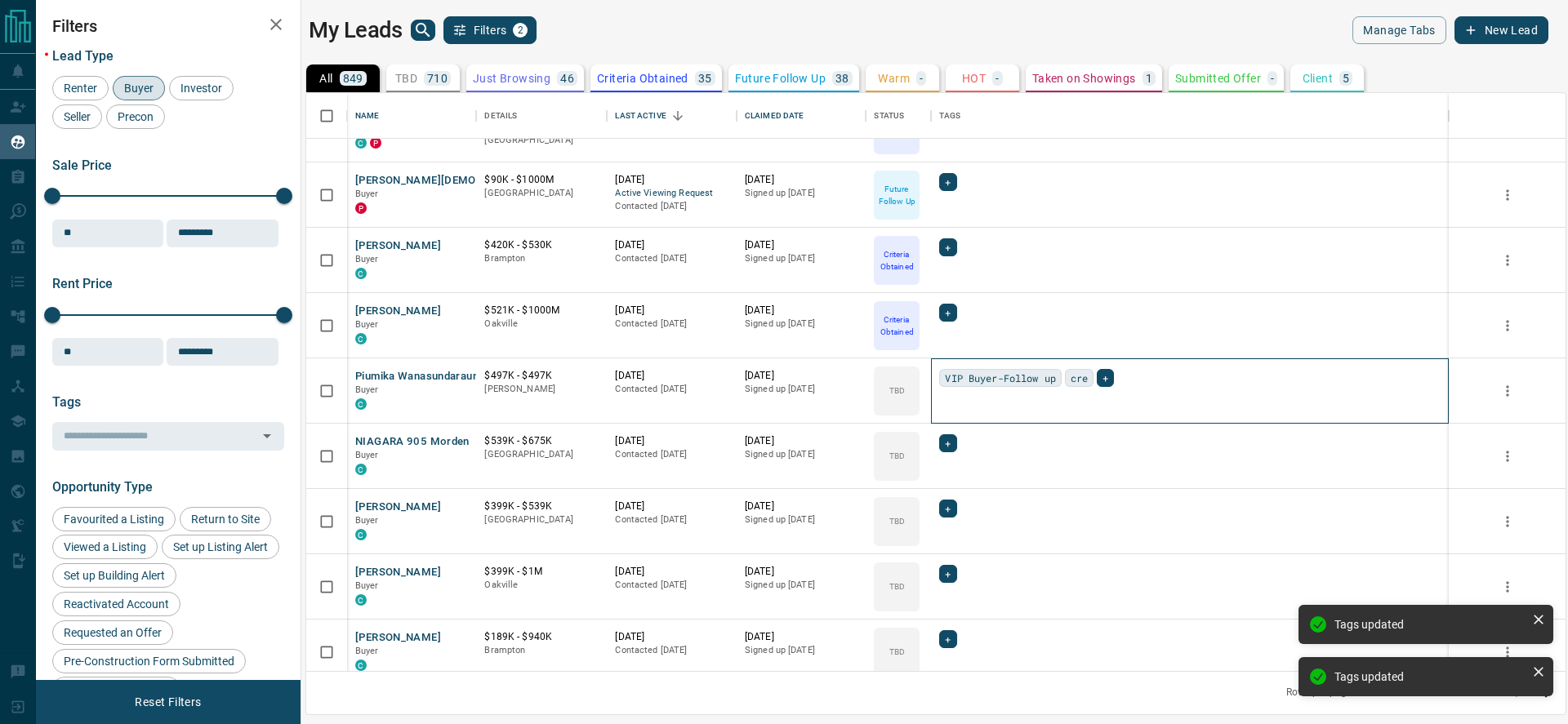
click at [1087, 380] on span "cre" at bounding box center [1079, 378] width 18 height 17
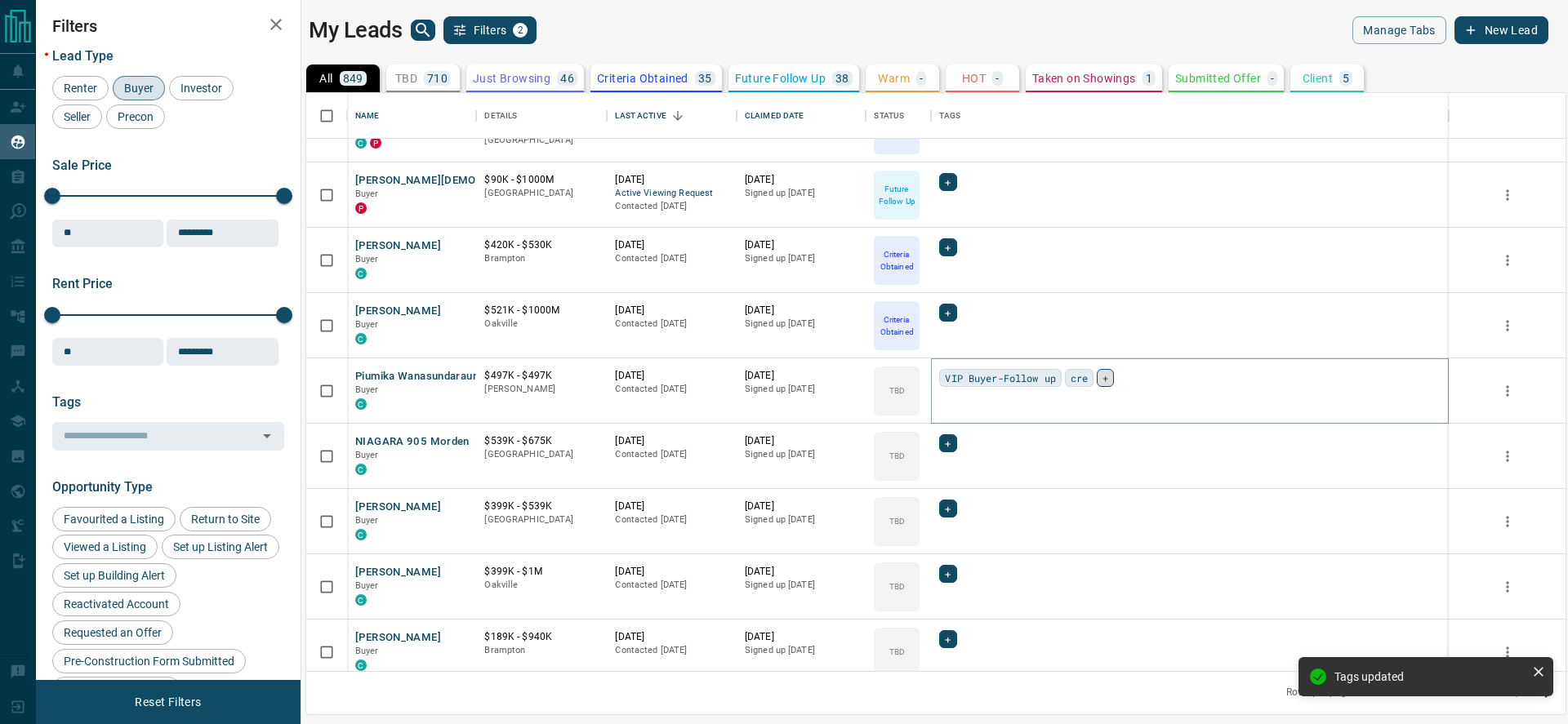
click at [1108, 380] on span "+" at bounding box center [1105, 378] width 6 height 17
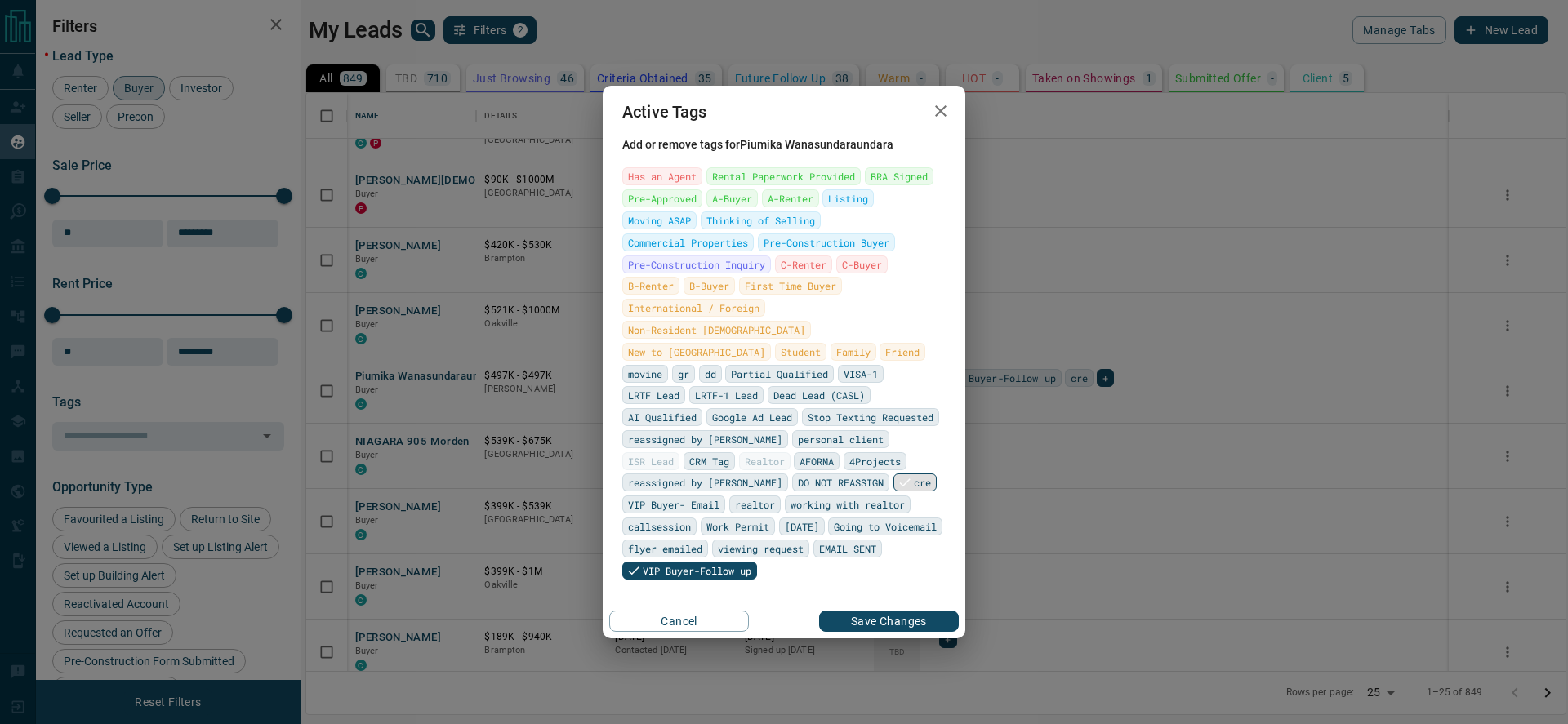
click at [897, 475] on icon at bounding box center [904, 482] width 15 height 15
click at [675, 496] on span "VIP Buyer- Email" at bounding box center [673, 504] width 91 height 17
click at [1016, 531] on div "Active Tags Add or remove tags for Piumika Wanasundaraundara Has an Agent Renta…" at bounding box center [784, 362] width 1568 height 724
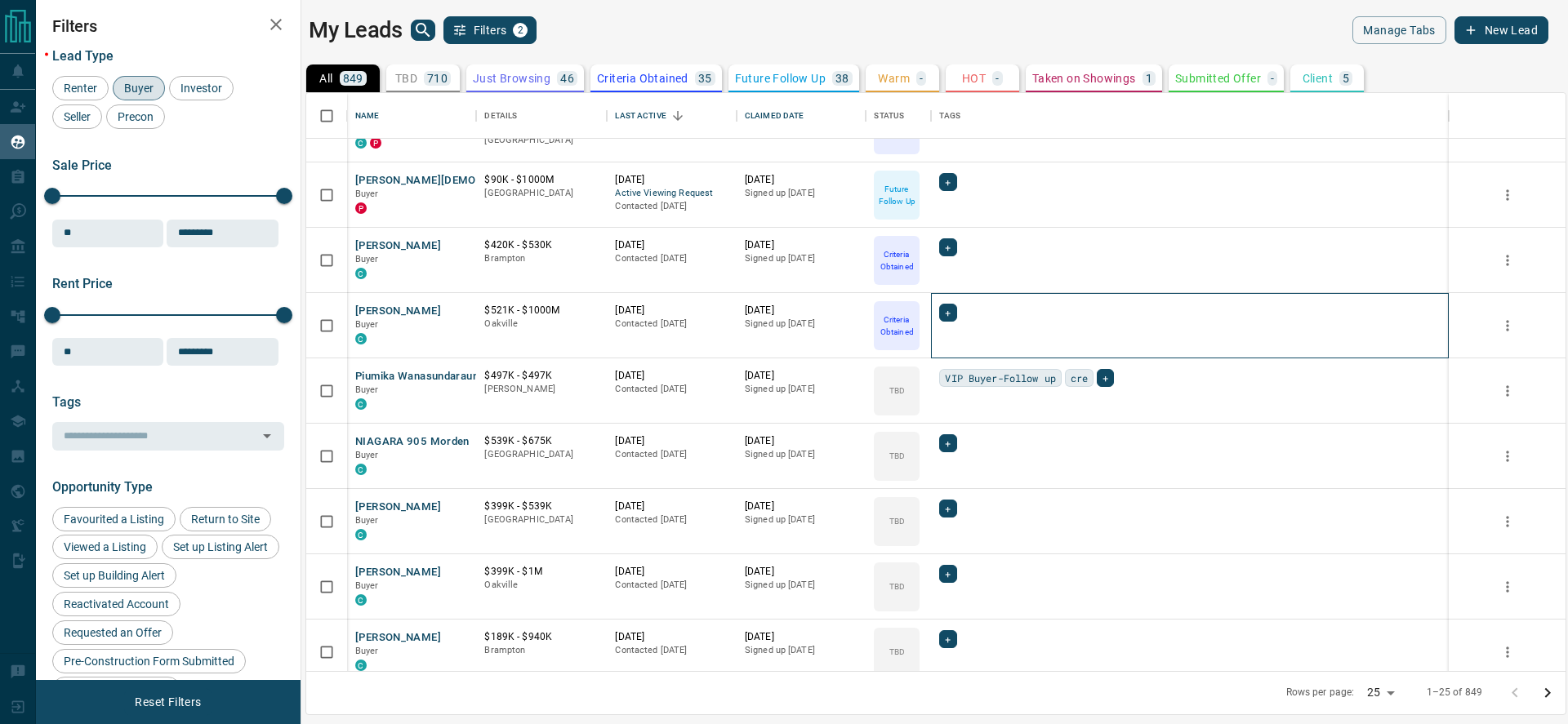
click at [1121, 309] on div "+" at bounding box center [1190, 313] width 502 height 18
